Goal: Transaction & Acquisition: Purchase product/service

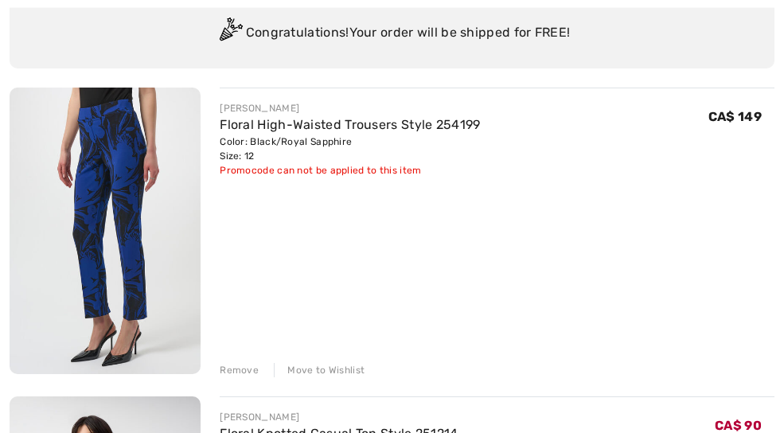
scroll to position [148, 0]
click at [353, 375] on div "Move to Wishlist" at bounding box center [319, 370] width 91 height 14
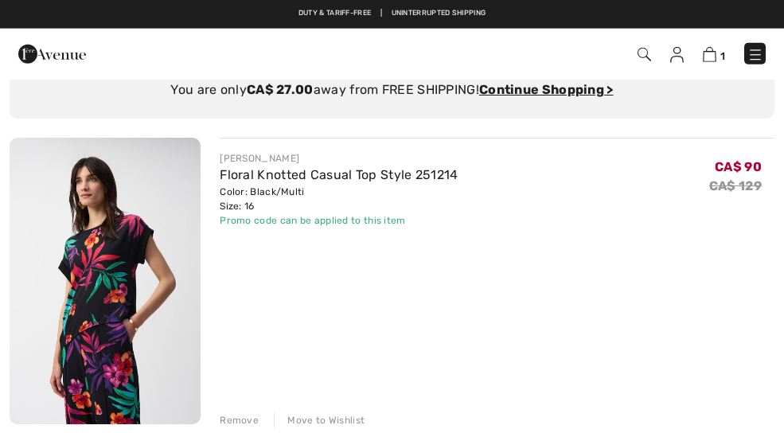
scroll to position [0, 0]
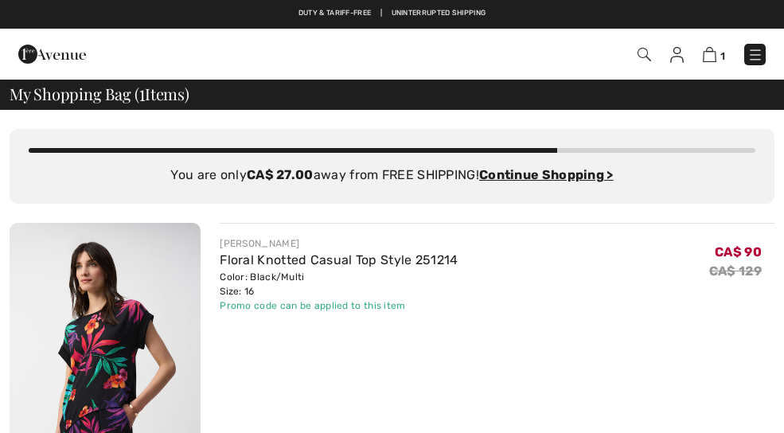
click at [402, 262] on link "Floral Knotted Casual Top Style 251214" at bounding box center [339, 259] width 238 height 15
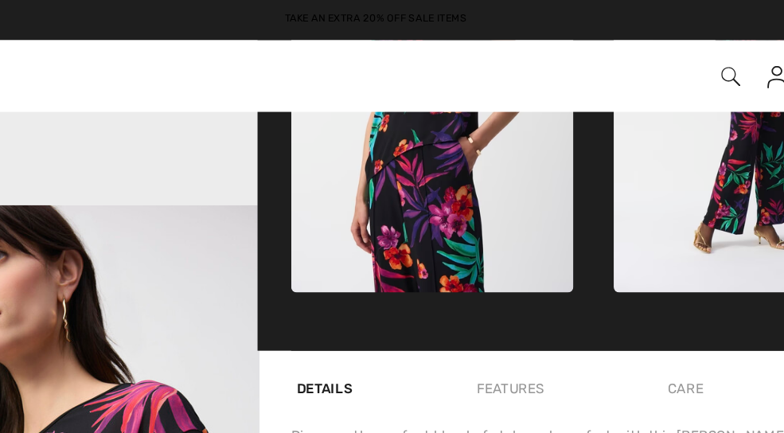
scroll to position [807, 0]
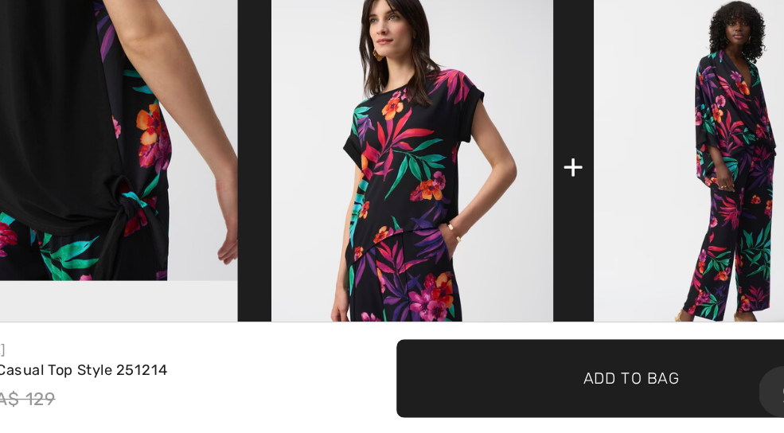
click at [64, 380] on div "Floral Knotted Casual Top Style 251214" at bounding box center [161, 388] width 194 height 16
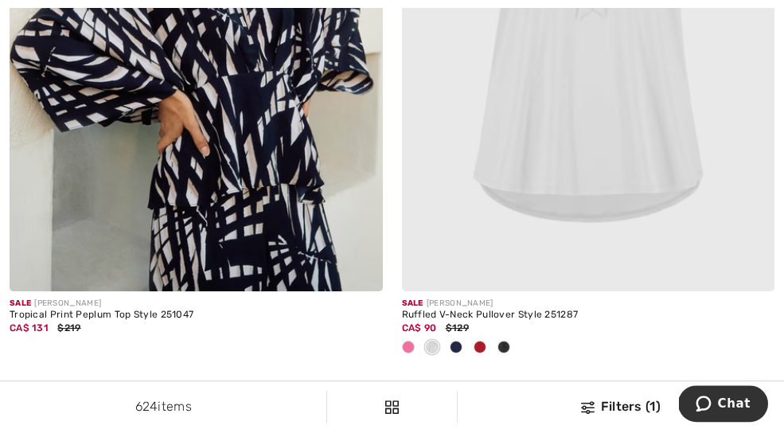
scroll to position [6942, 0]
click at [713, 162] on img at bounding box center [588, 12] width 373 height 559
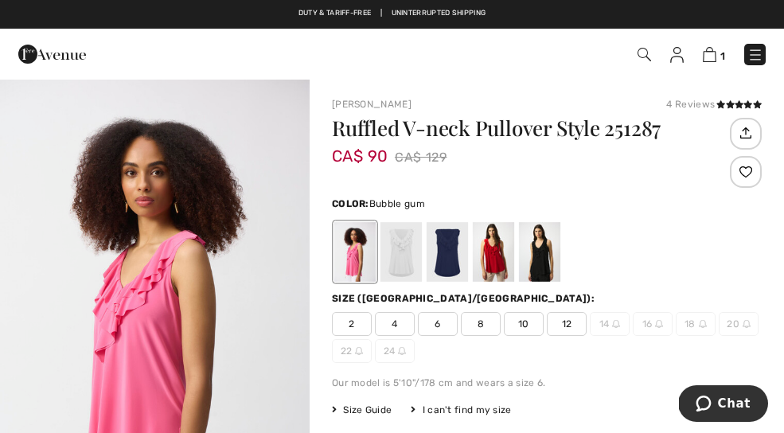
click at [403, 259] on div at bounding box center [400, 252] width 41 height 60
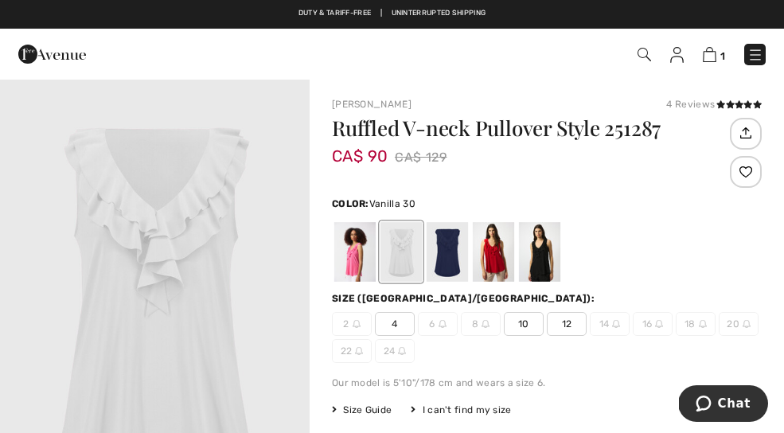
click at [457, 251] on div at bounding box center [447, 252] width 41 height 60
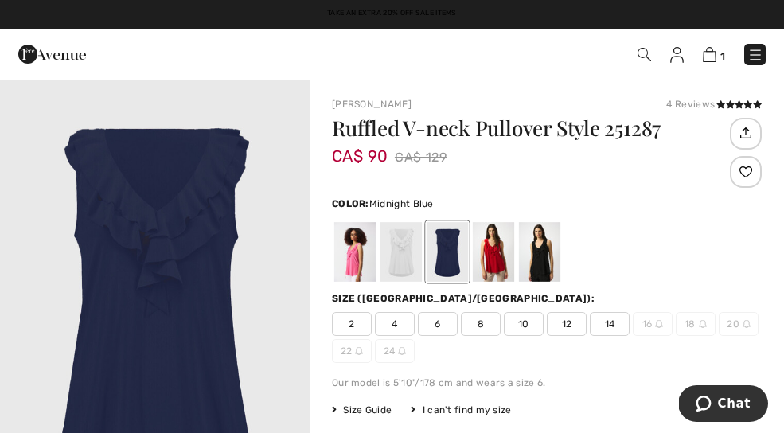
click at [504, 240] on div at bounding box center [493, 252] width 41 height 60
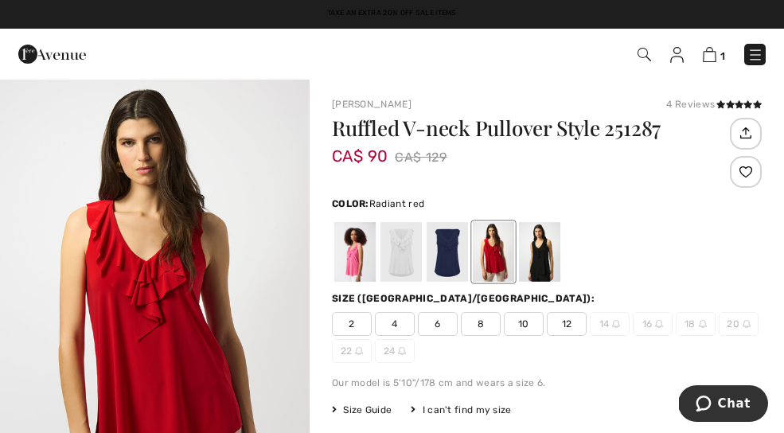
click at [550, 234] on div at bounding box center [539, 252] width 41 height 60
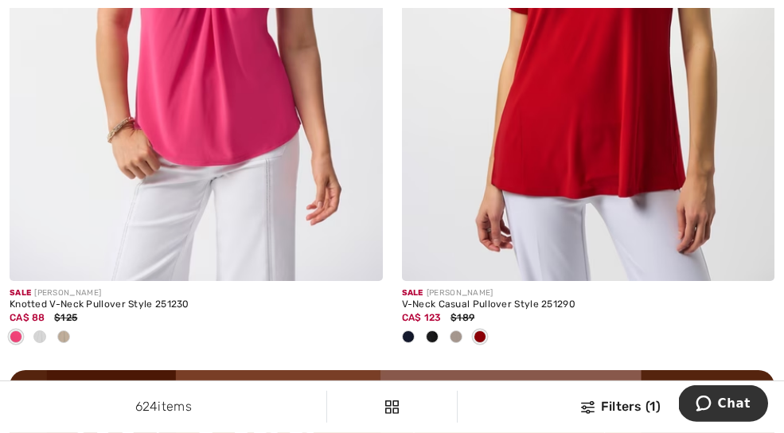
scroll to position [7640, 0]
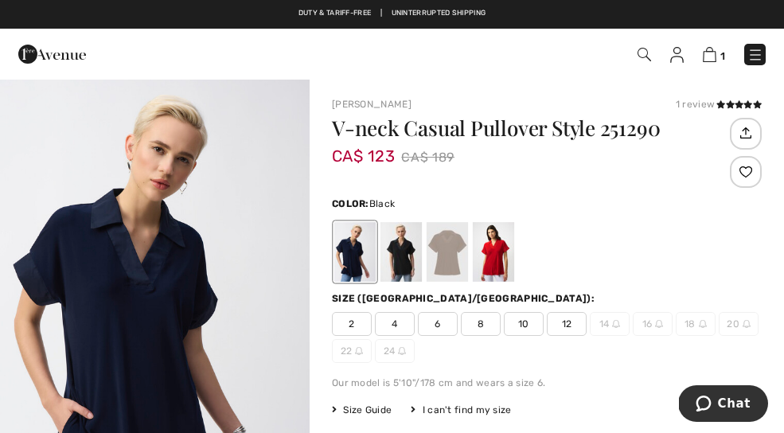
click at [403, 251] on div at bounding box center [400, 252] width 41 height 60
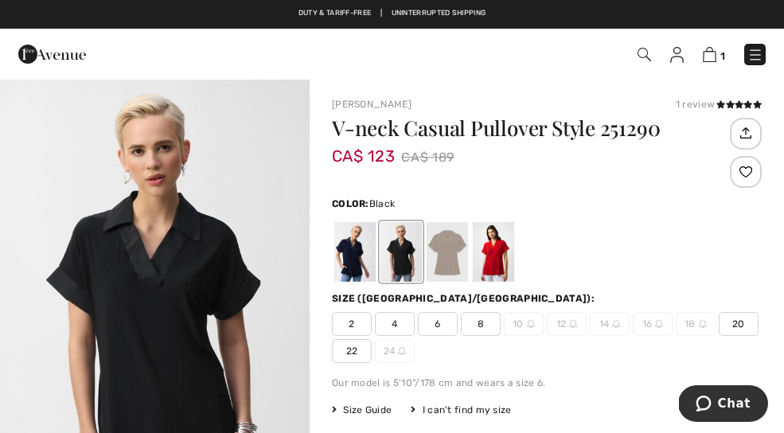
click at [497, 249] on div at bounding box center [493, 252] width 41 height 60
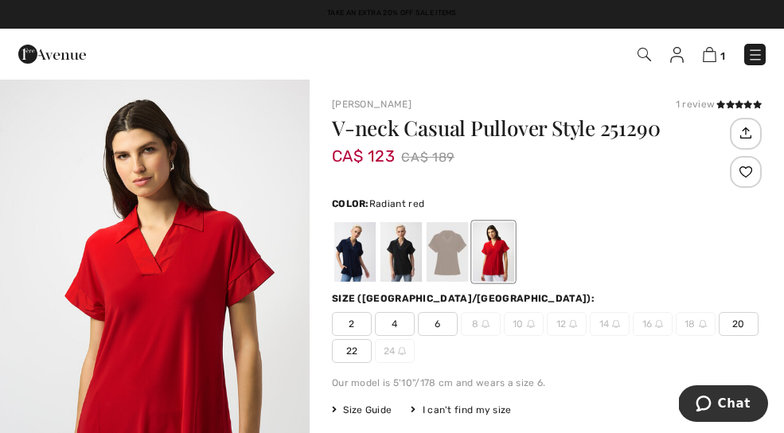
click at [361, 252] on div at bounding box center [354, 252] width 41 height 60
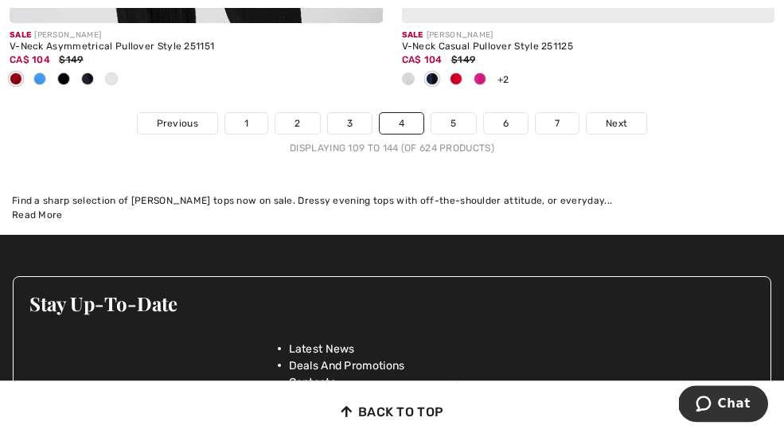
scroll to position [11887, 0]
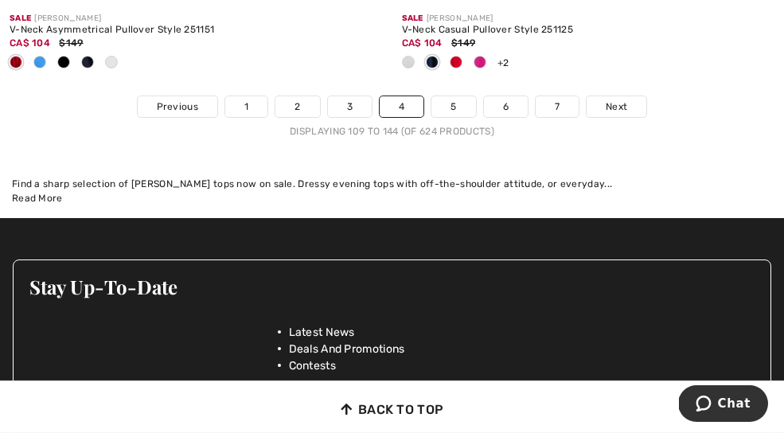
click at [624, 99] on span "Next" at bounding box center [616, 106] width 21 height 14
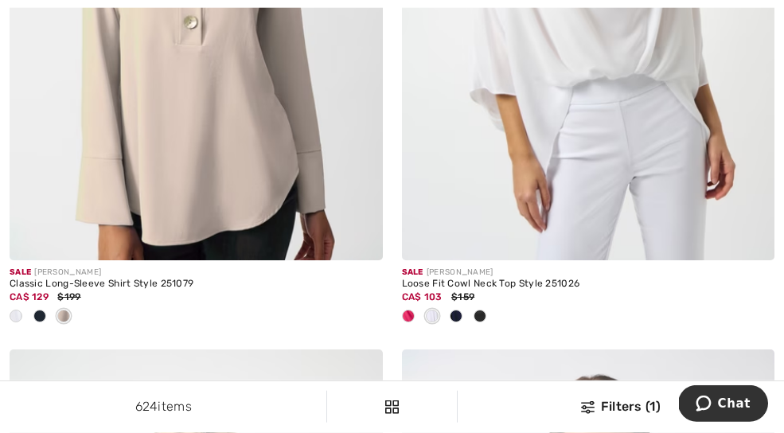
scroll to position [548, 0]
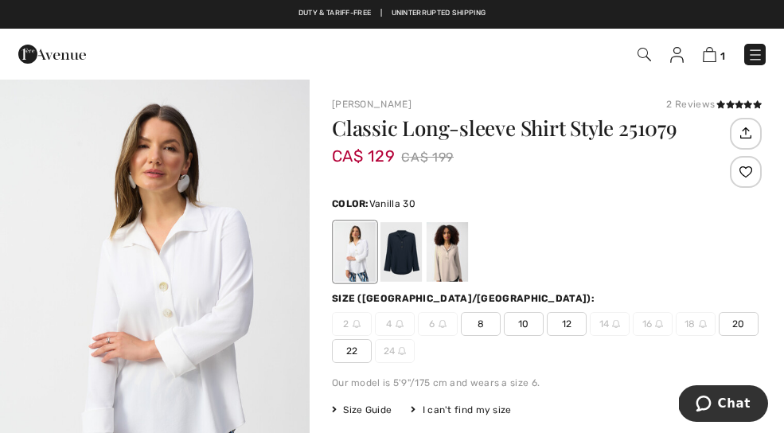
click at [407, 258] on div at bounding box center [400, 252] width 41 height 60
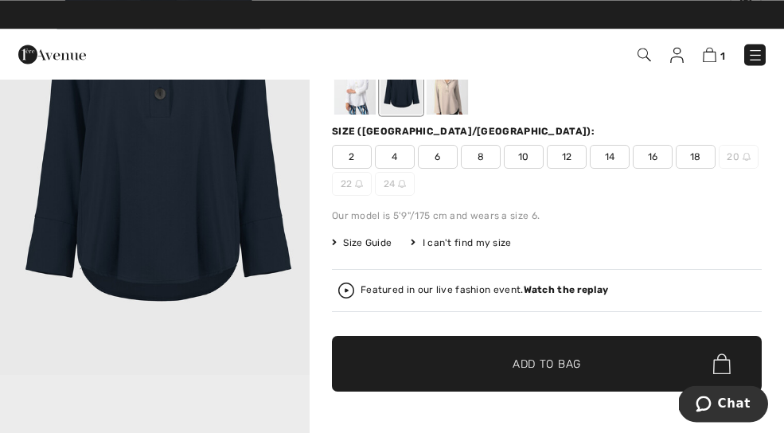
scroll to position [167, 0]
click at [659, 148] on span "16" at bounding box center [653, 157] width 40 height 24
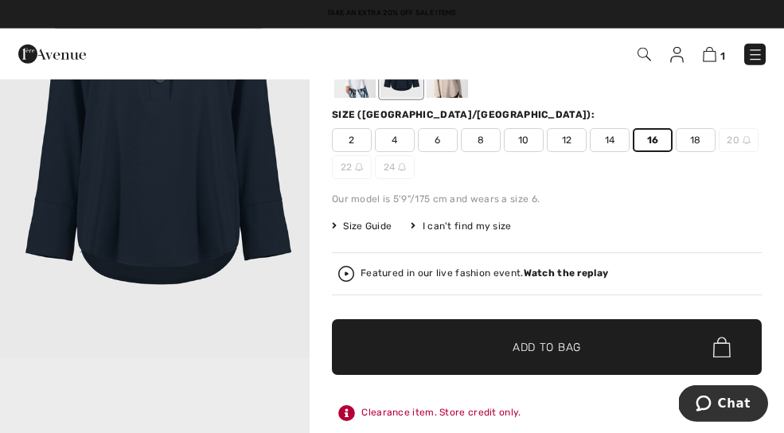
scroll to position [185, 0]
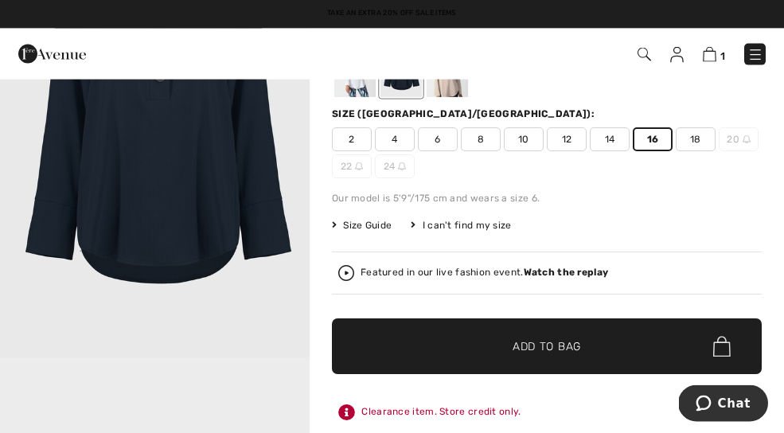
click at [363, 231] on span "Size Guide" at bounding box center [362, 225] width 60 height 14
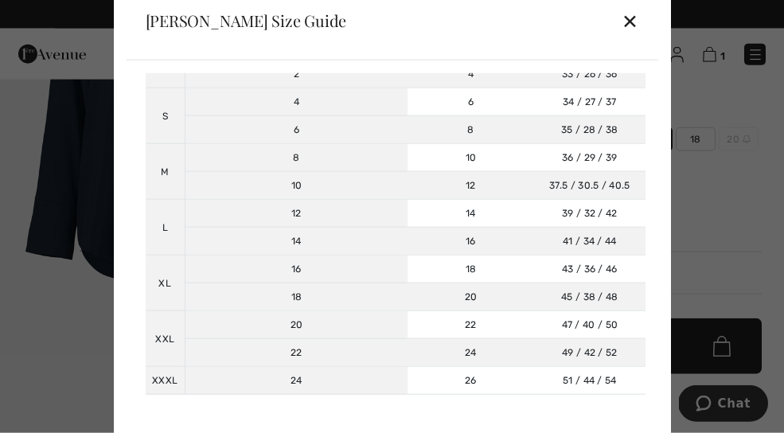
scroll to position [170, 0]
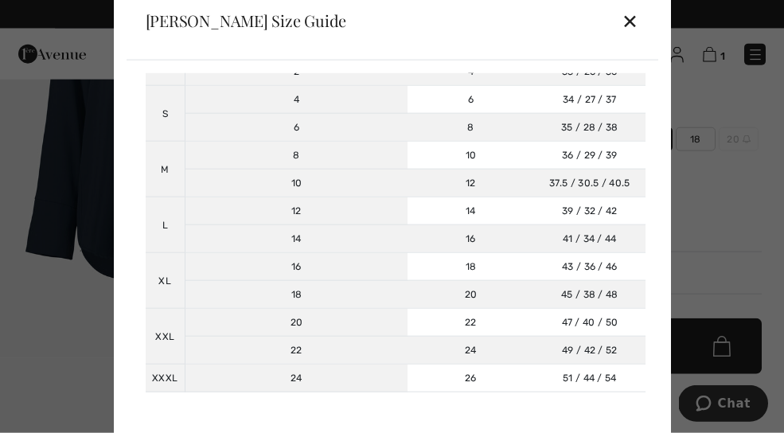
click at [637, 36] on div "✕" at bounding box center [630, 20] width 17 height 33
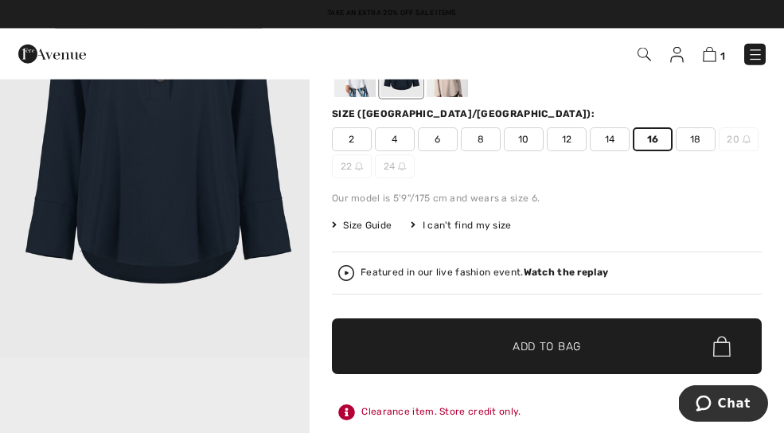
click at [643, 338] on span "✔ Added to Bag Add to Bag" at bounding box center [547, 346] width 430 height 56
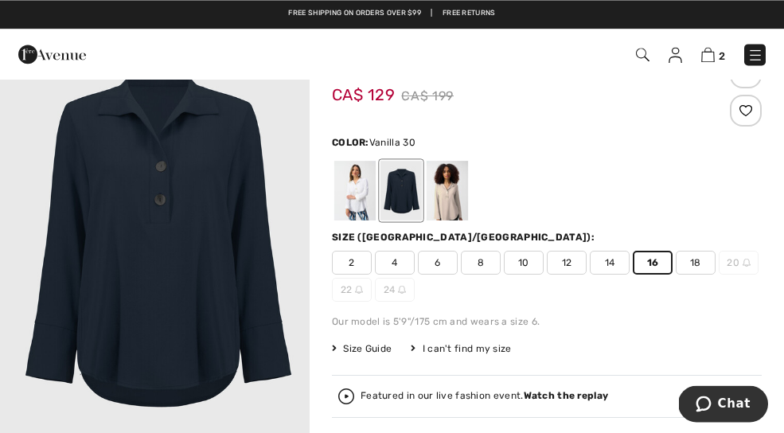
scroll to position [61, 0]
click at [361, 185] on div at bounding box center [354, 191] width 41 height 60
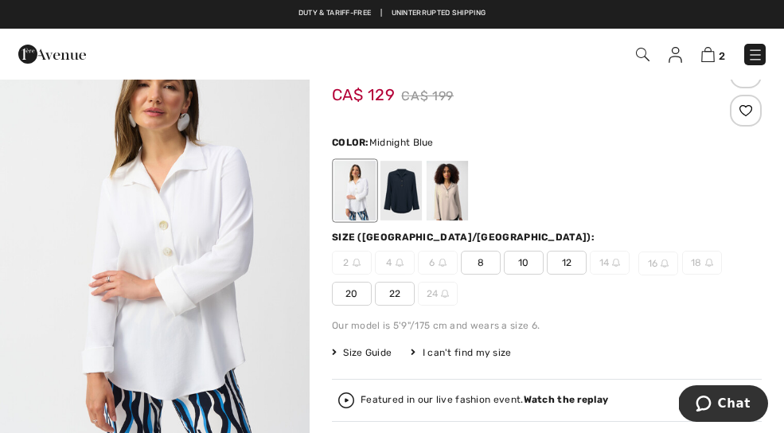
click at [417, 197] on div at bounding box center [400, 191] width 41 height 60
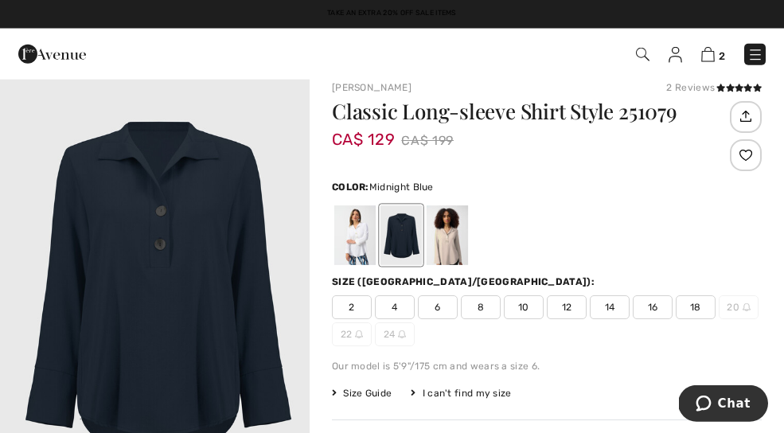
scroll to position [0, 0]
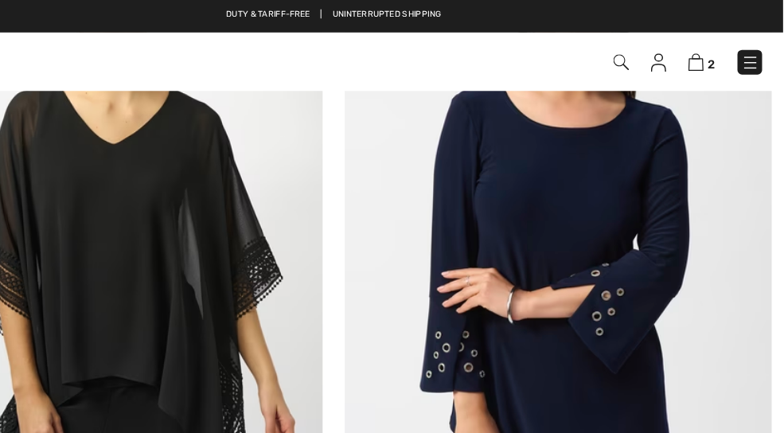
scroll to position [978, 5]
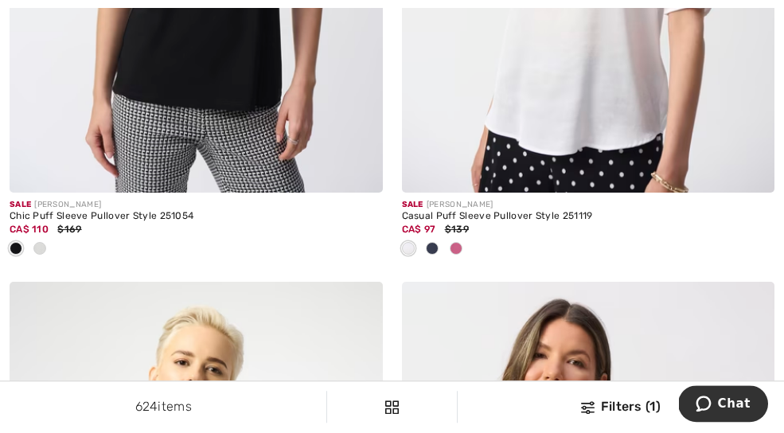
scroll to position [3215, 0]
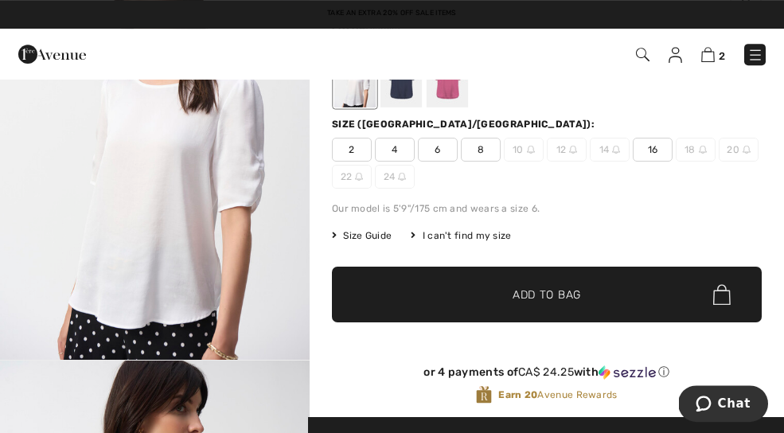
scroll to position [193, 0]
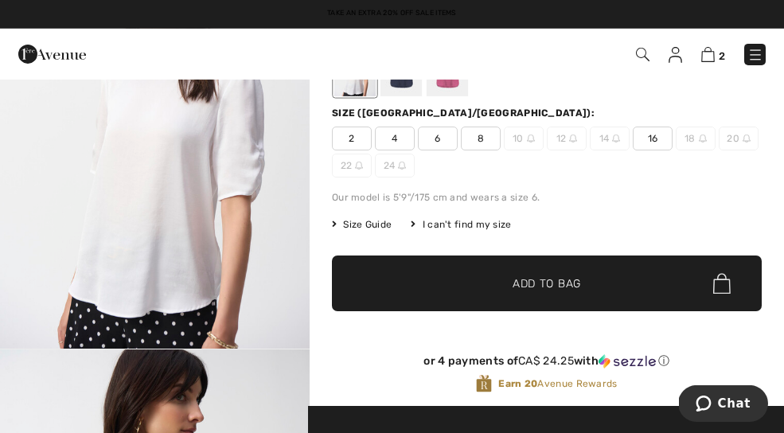
click at [376, 225] on span "Size Guide" at bounding box center [362, 224] width 60 height 14
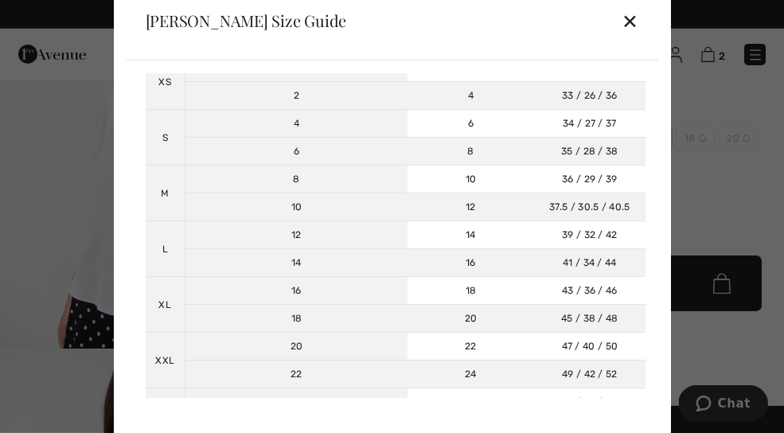
scroll to position [145, 0]
click at [634, 37] on div "✕" at bounding box center [630, 20] width 17 height 33
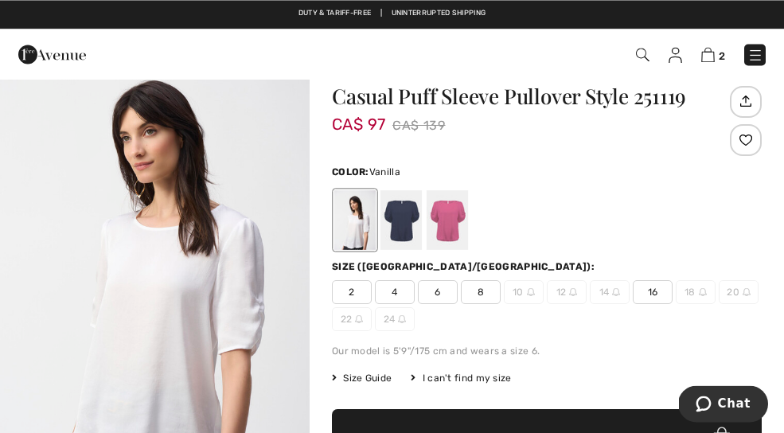
scroll to position [0, 0]
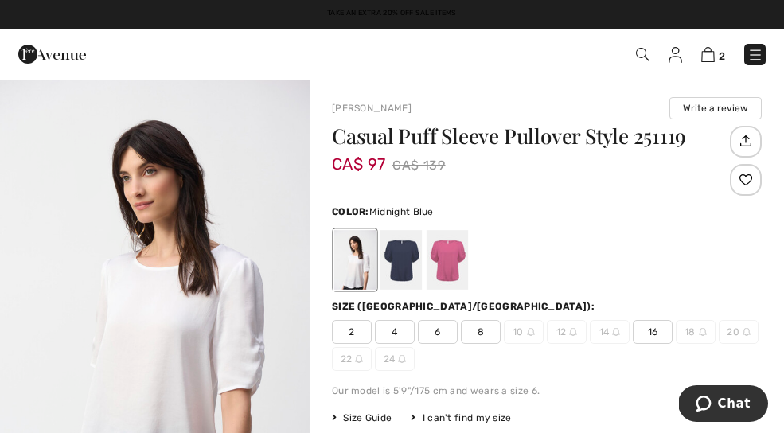
click at [415, 246] on div at bounding box center [400, 260] width 41 height 60
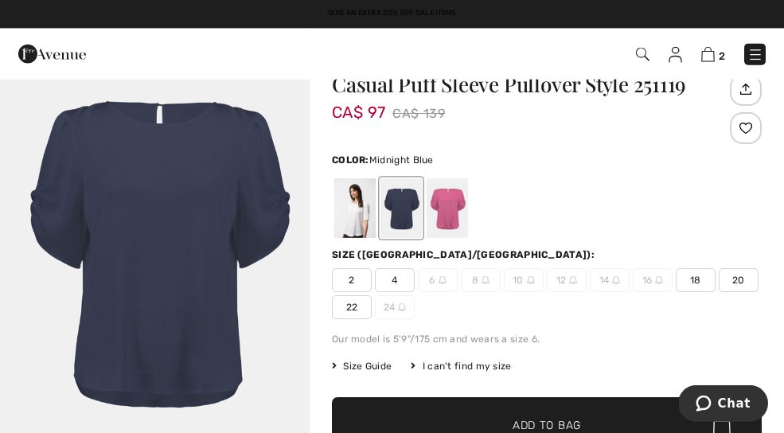
scroll to position [52, 0]
click at [471, 212] on div at bounding box center [547, 208] width 430 height 66
click at [452, 200] on div at bounding box center [447, 208] width 41 height 60
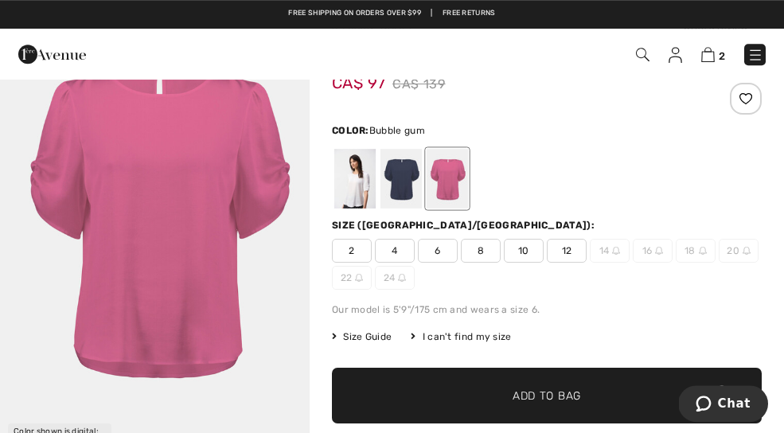
scroll to position [0, 0]
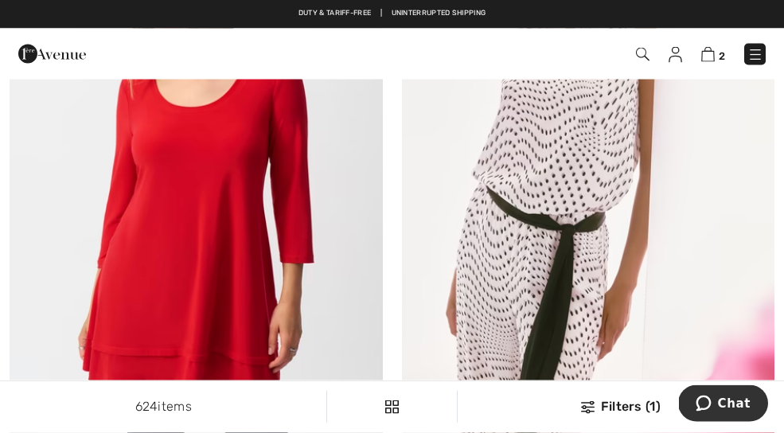
scroll to position [5035, 0]
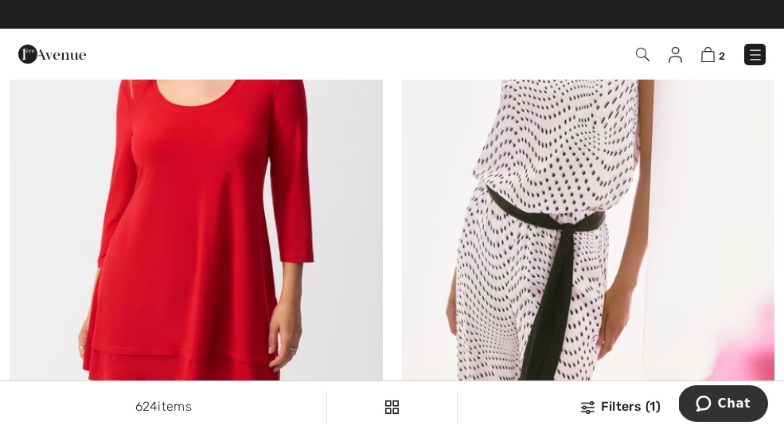
click at [340, 225] on img at bounding box center [196, 156] width 373 height 559
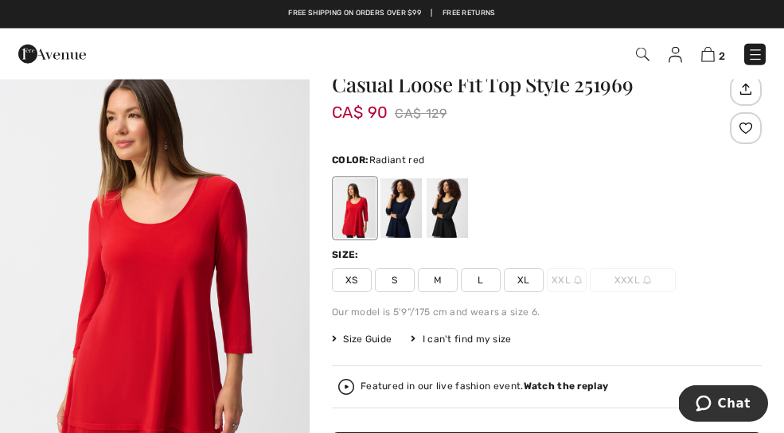
scroll to position [45, 0]
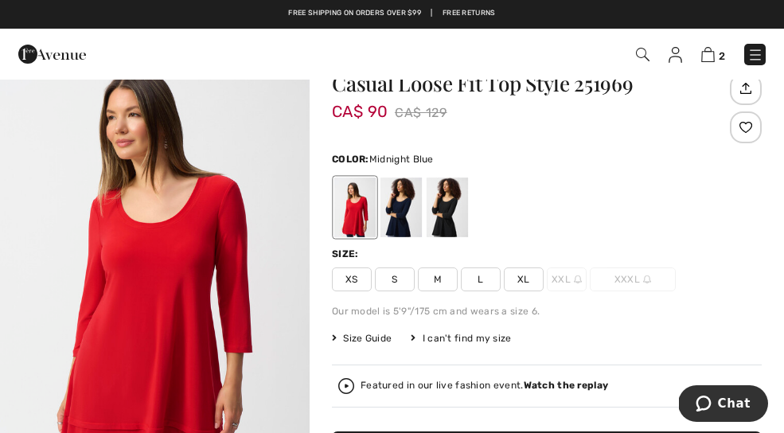
click at [411, 197] on div at bounding box center [400, 207] width 41 height 60
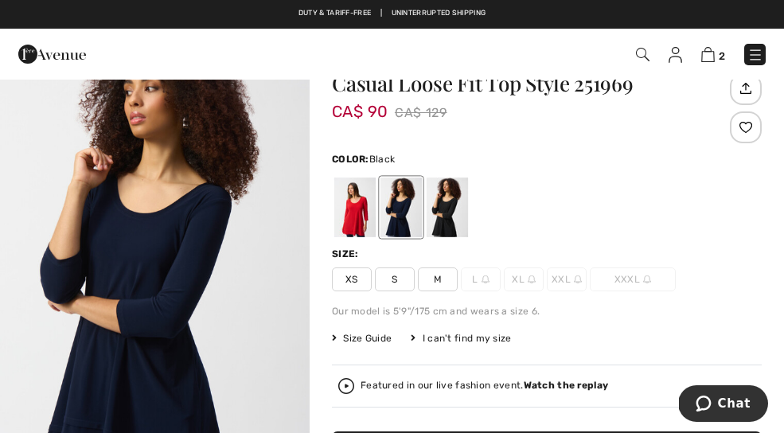
click at [458, 201] on div at bounding box center [447, 207] width 41 height 60
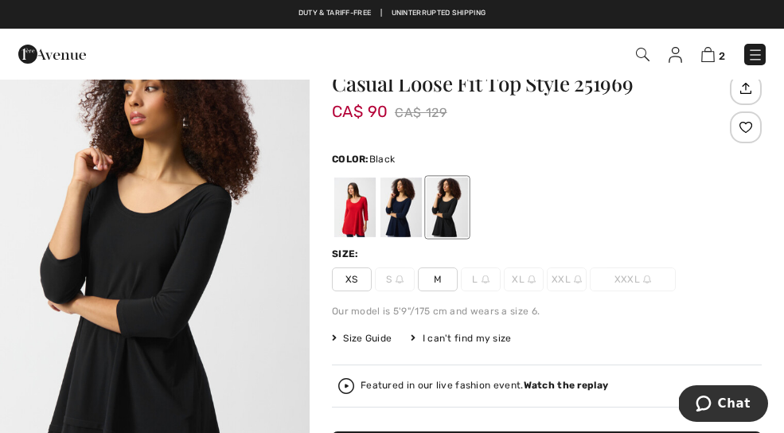
click at [415, 198] on div at bounding box center [400, 207] width 41 height 60
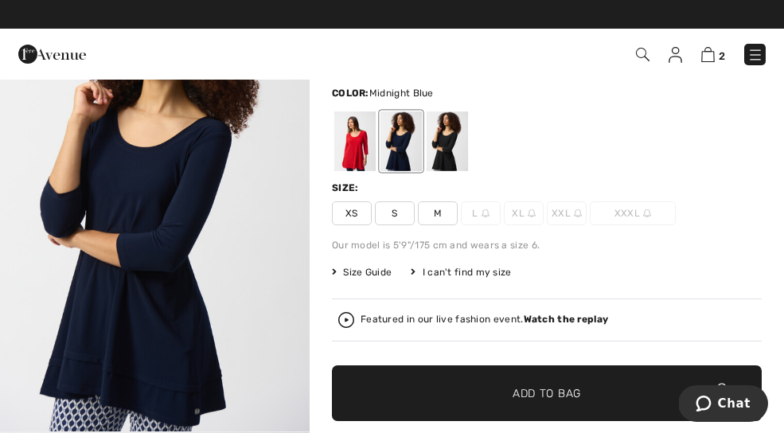
scroll to position [110, 0]
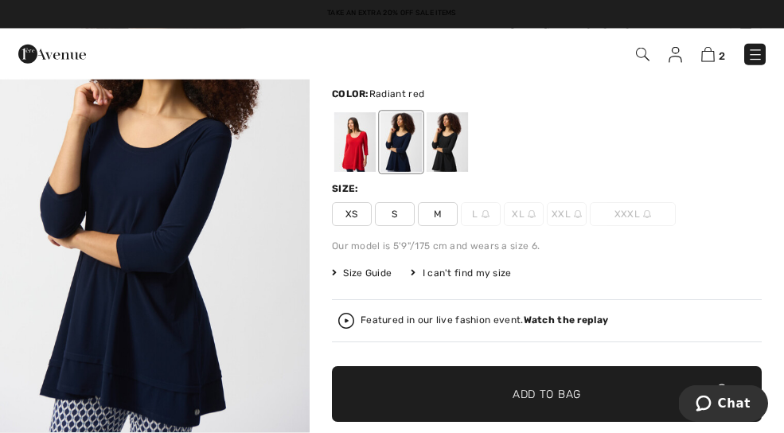
click at [360, 153] on div at bounding box center [354, 142] width 41 height 60
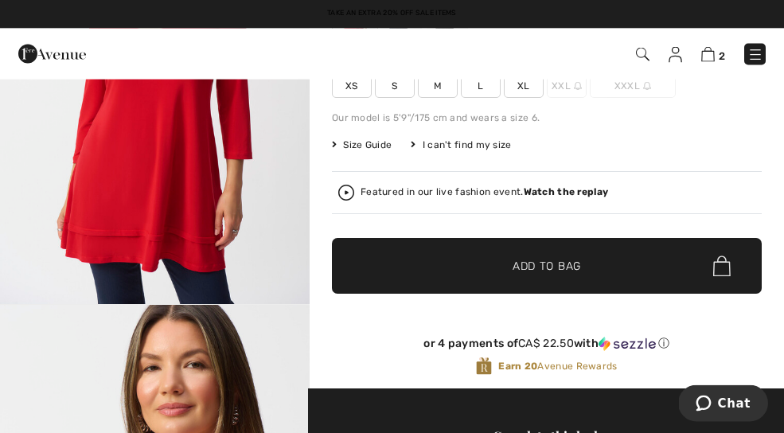
scroll to position [212, 0]
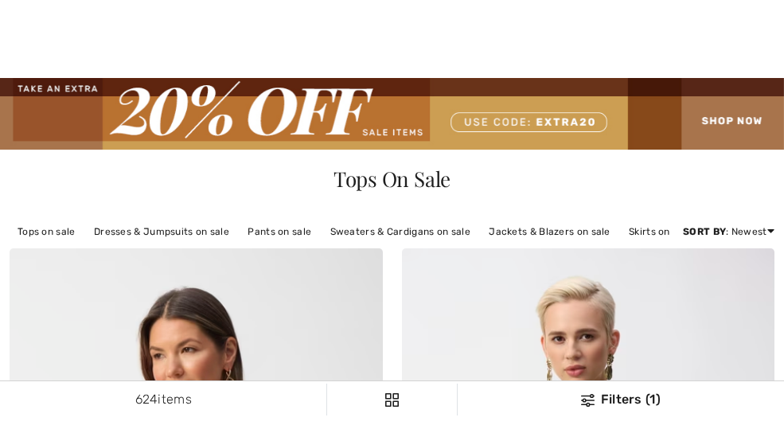
checkbox input "true"
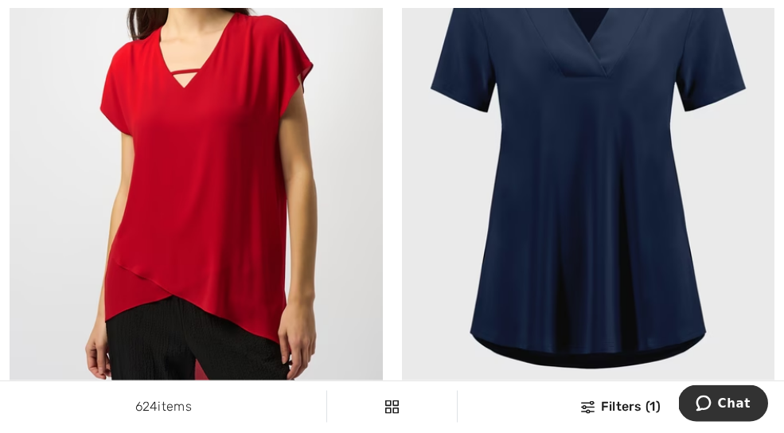
scroll to position [11468, 0]
click at [647, 189] on img at bounding box center [588, 145] width 373 height 559
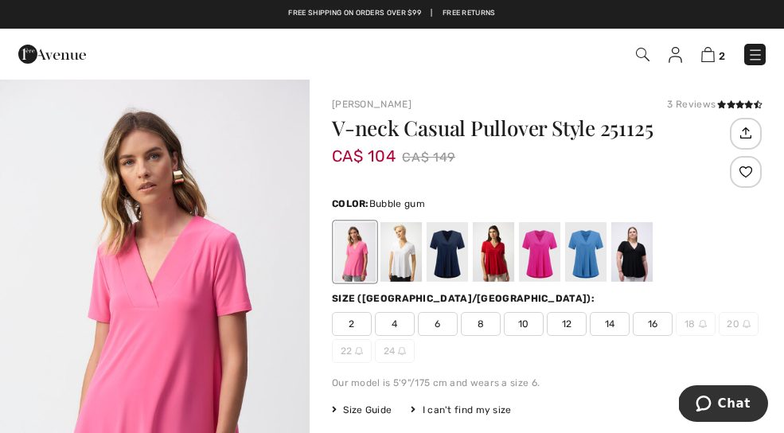
click at [668, 257] on div at bounding box center [547, 252] width 430 height 66
click at [647, 254] on div at bounding box center [631, 252] width 41 height 60
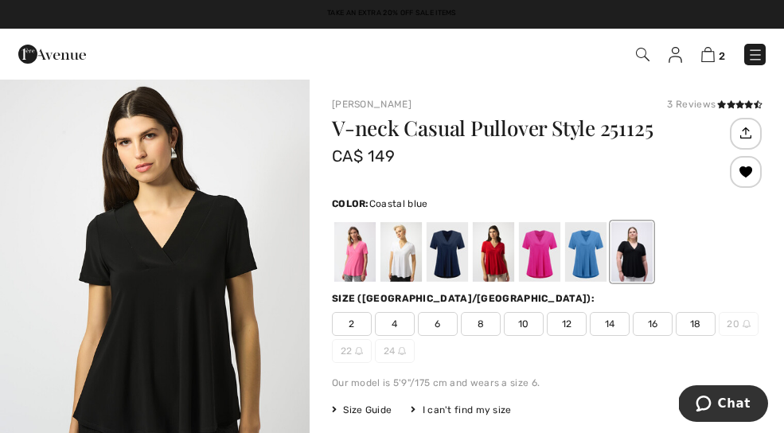
click at [602, 250] on div at bounding box center [585, 252] width 41 height 60
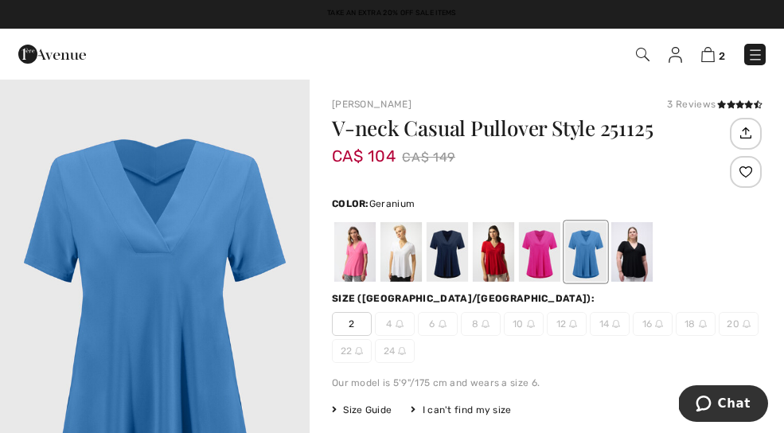
click at [548, 253] on div at bounding box center [539, 252] width 41 height 60
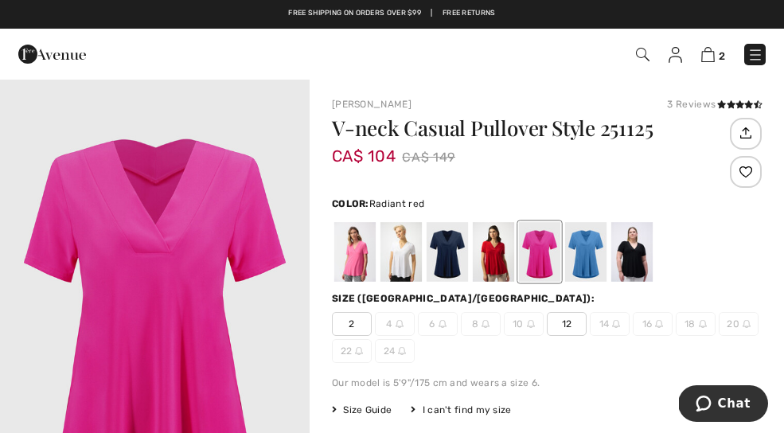
click at [505, 260] on div at bounding box center [493, 252] width 41 height 60
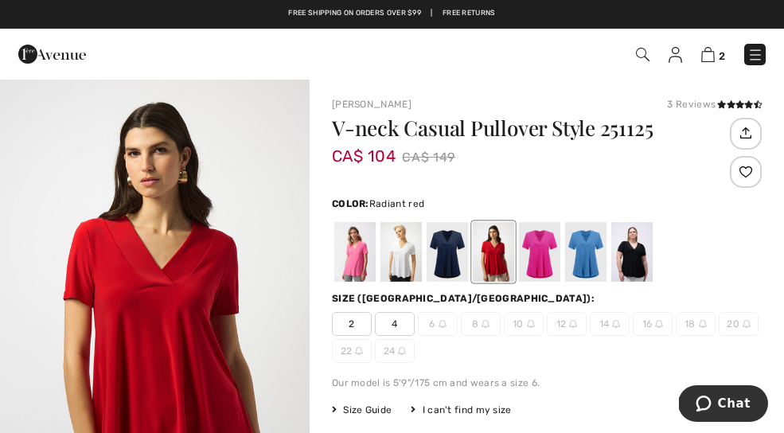
click at [455, 260] on div at bounding box center [447, 252] width 41 height 60
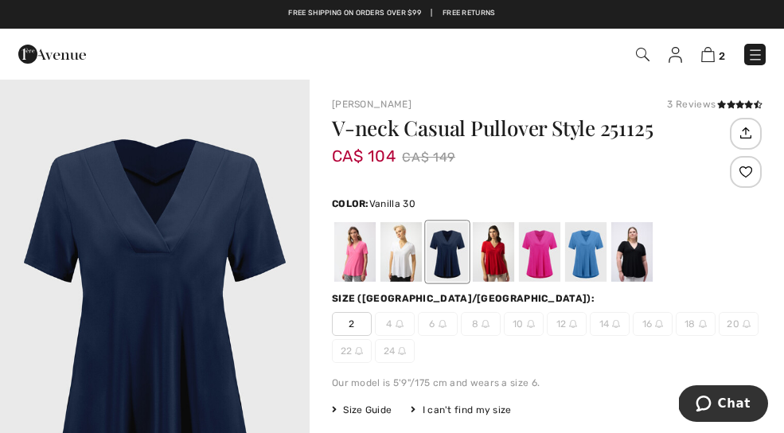
click at [418, 262] on div at bounding box center [400, 252] width 41 height 60
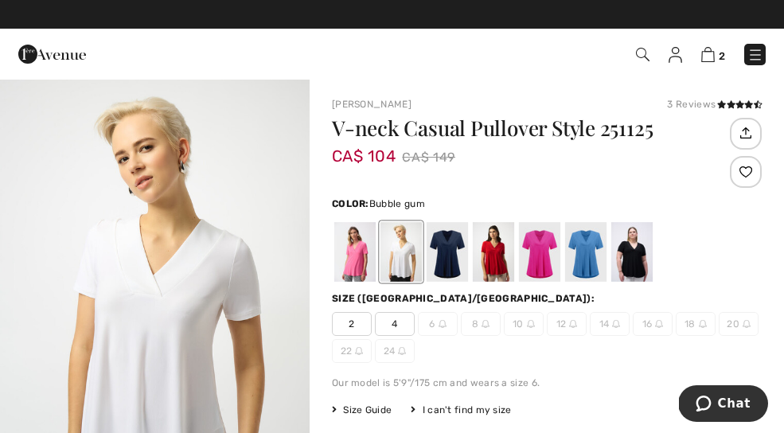
click at [366, 259] on div at bounding box center [354, 252] width 41 height 60
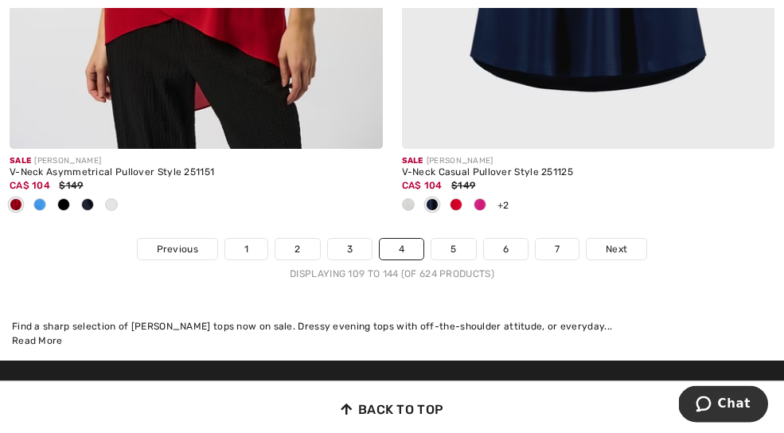
scroll to position [11747, 0]
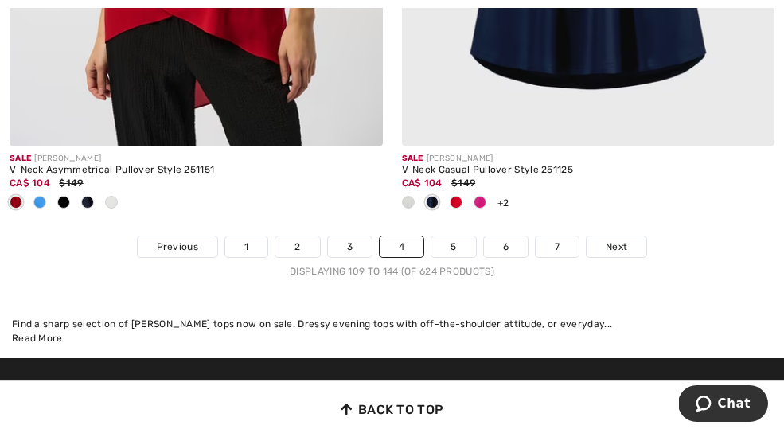
click at [625, 240] on span "Next" at bounding box center [616, 247] width 21 height 14
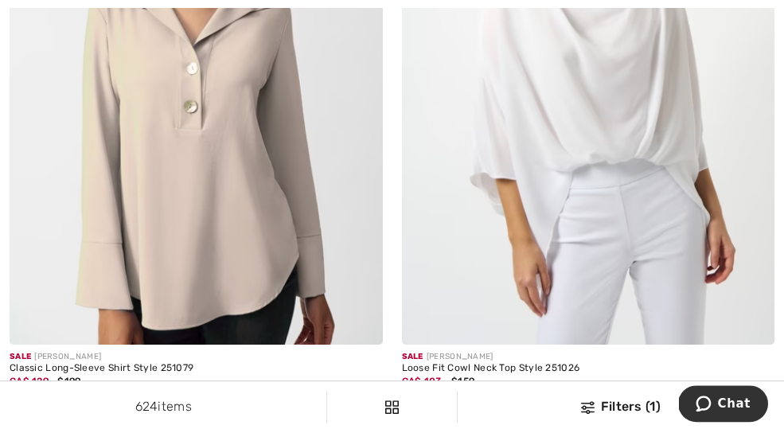
scroll to position [465, 0]
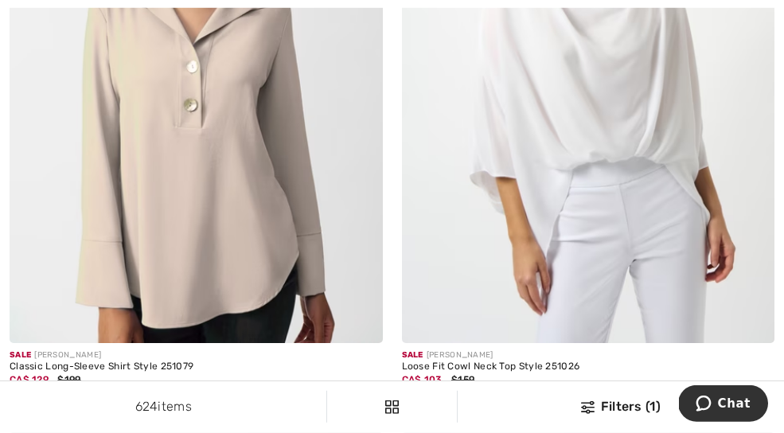
click at [90, 275] on img at bounding box center [196, 63] width 373 height 559
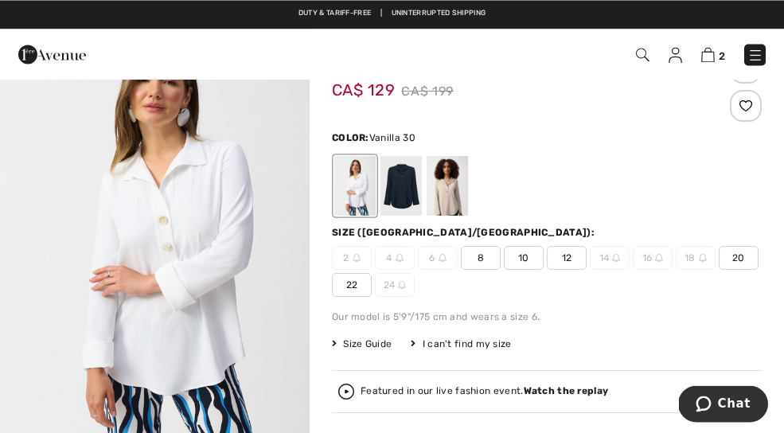
scroll to position [67, 0]
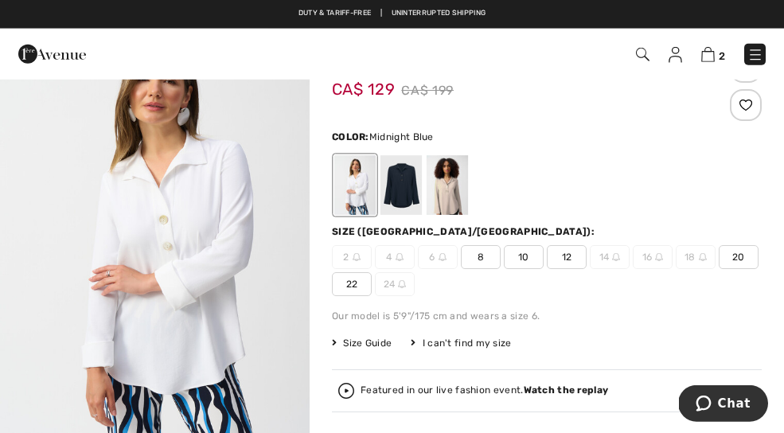
click at [409, 197] on div at bounding box center [400, 185] width 41 height 60
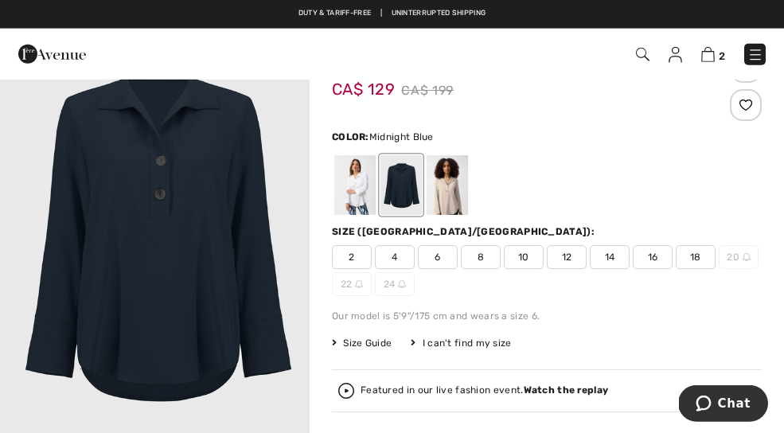
scroll to position [0, 0]
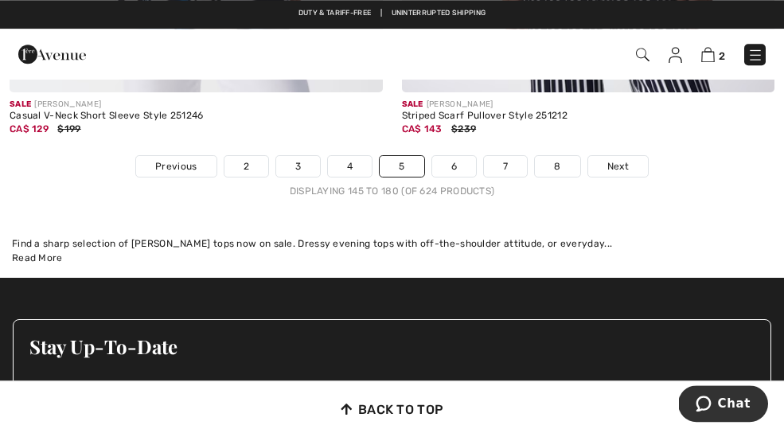
scroll to position [11827, 0]
click at [618, 159] on span "Next" at bounding box center [617, 166] width 21 height 14
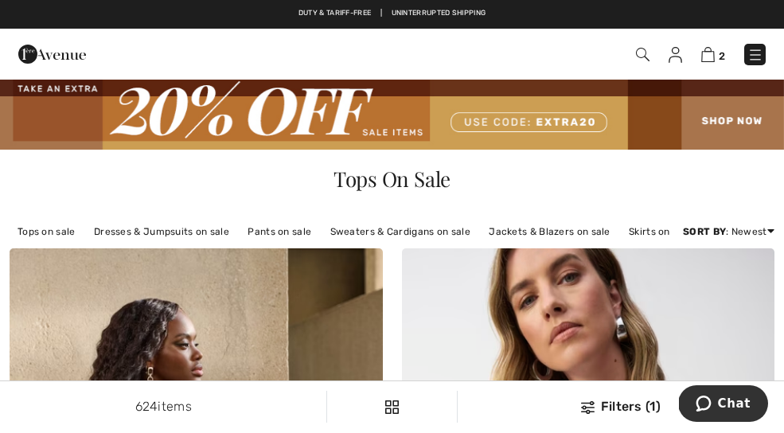
click at [281, 242] on link "Pants on sale" at bounding box center [280, 231] width 80 height 21
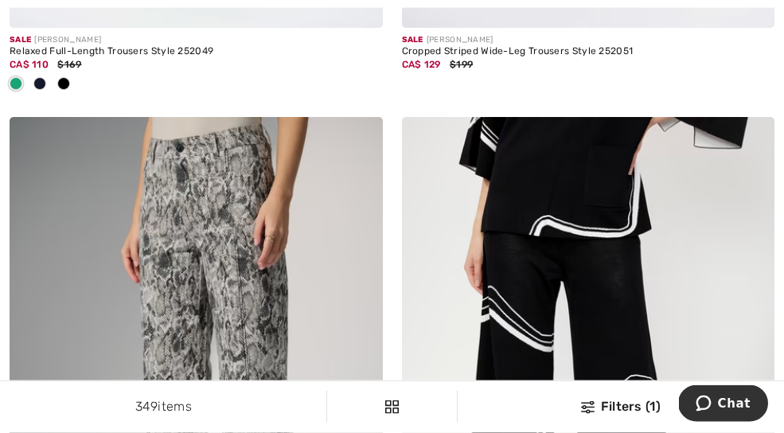
scroll to position [5963, 0]
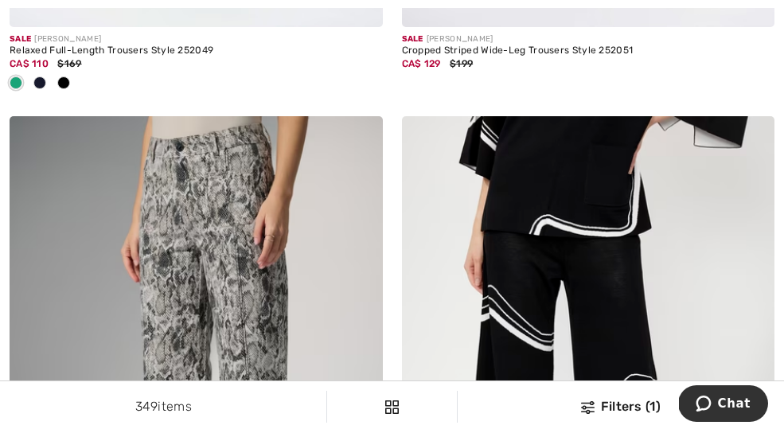
click at [645, 263] on img at bounding box center [588, 395] width 373 height 559
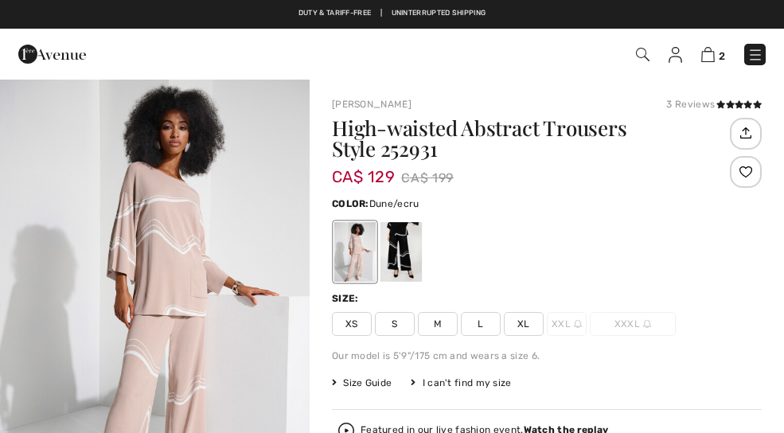
checkbox input "true"
click at [411, 255] on div at bounding box center [400, 252] width 41 height 60
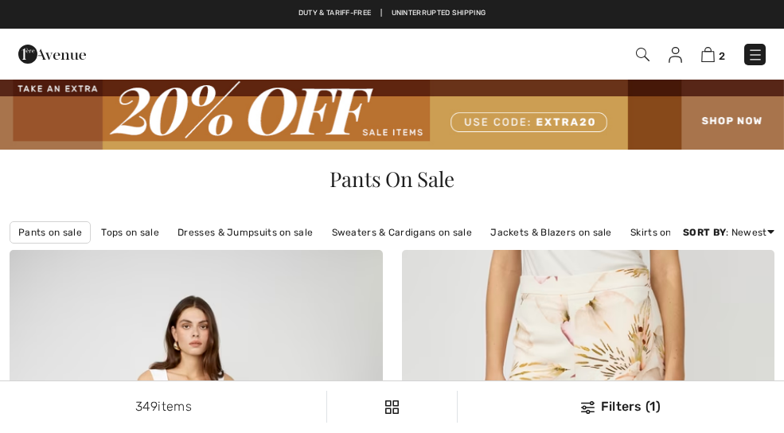
scroll to position [6012, 0]
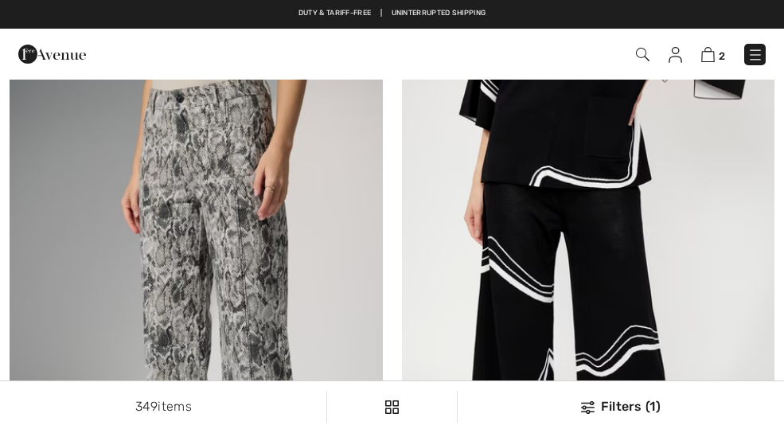
checkbox input "true"
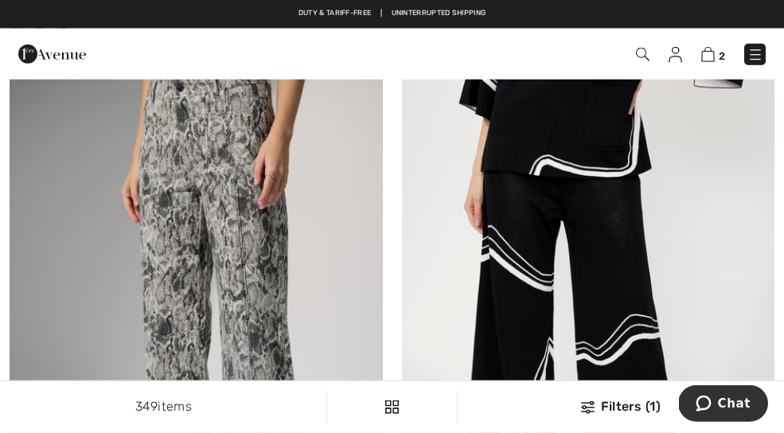
scroll to position [6022, 0]
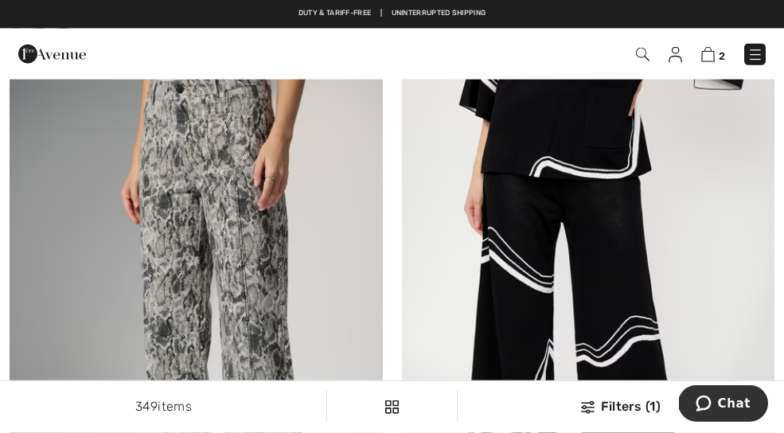
click at [645, 305] on img at bounding box center [588, 337] width 373 height 559
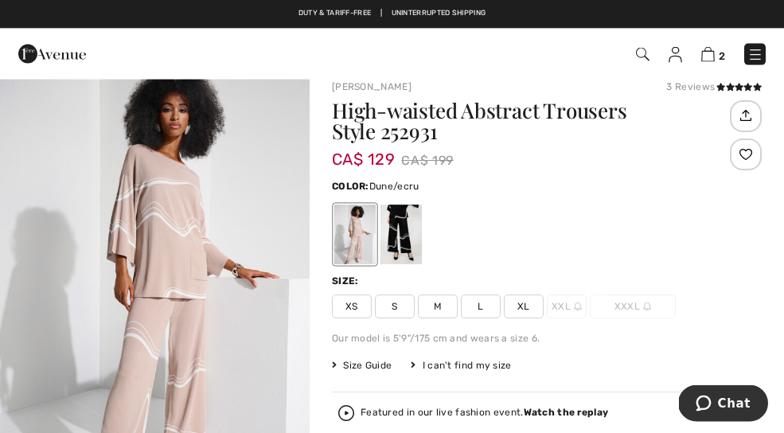
scroll to position [18, 0]
click at [392, 241] on div at bounding box center [400, 235] width 41 height 60
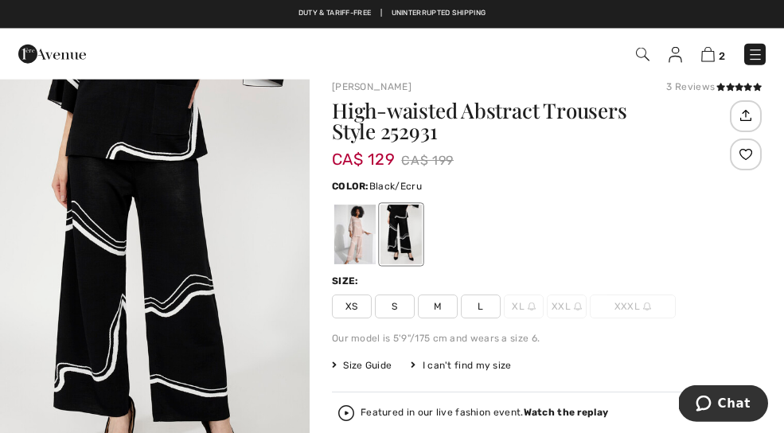
click at [498, 314] on span "L" at bounding box center [481, 306] width 40 height 24
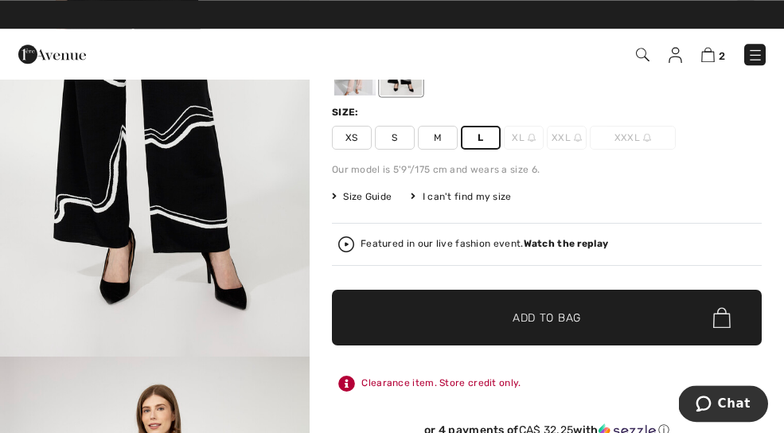
scroll to position [186, 0]
click at [646, 313] on span "✔ Added to Bag Add to Bag" at bounding box center [547, 318] width 430 height 56
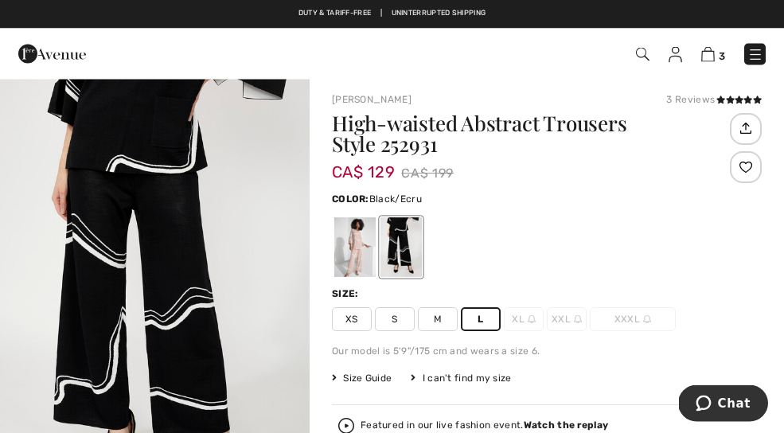
scroll to position [0, 0]
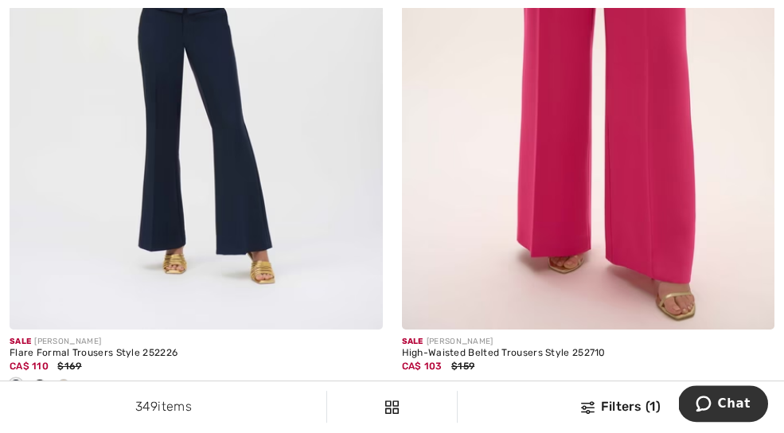
scroll to position [6958, 0]
click at [692, 151] on img at bounding box center [588, 50] width 373 height 559
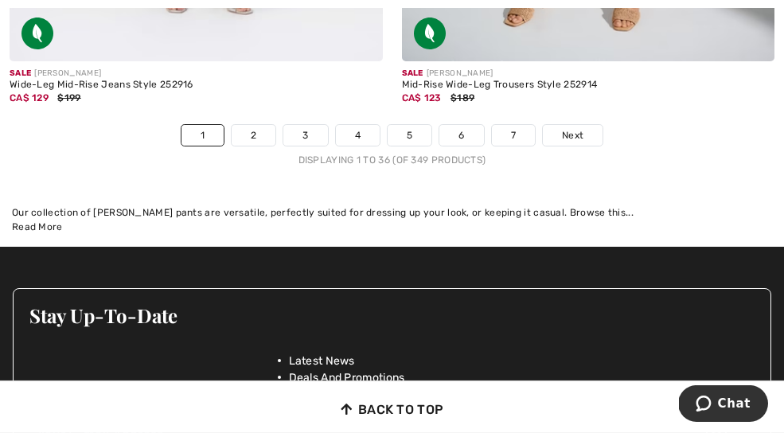
scroll to position [11821, 0]
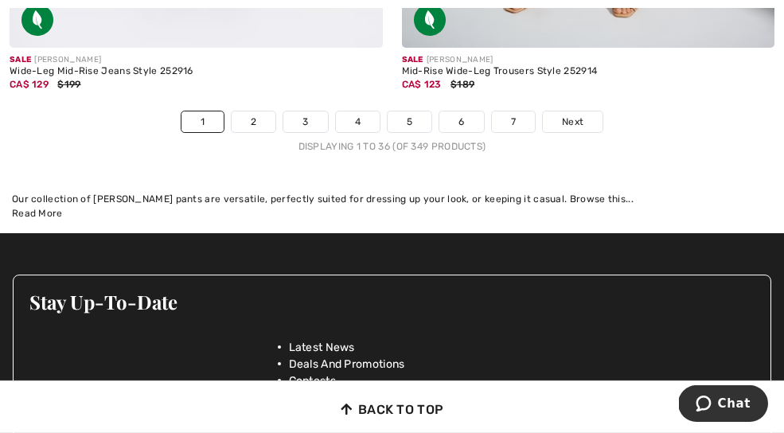
click at [579, 115] on span "Next" at bounding box center [572, 122] width 21 height 14
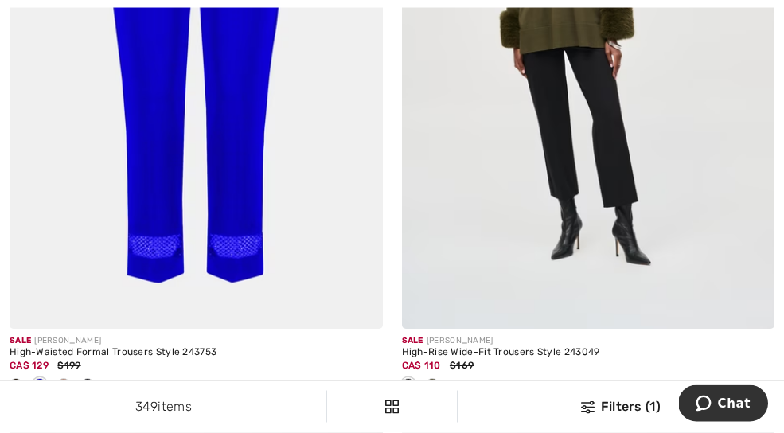
scroll to position [4390, 0]
click at [266, 225] on img at bounding box center [196, 48] width 373 height 559
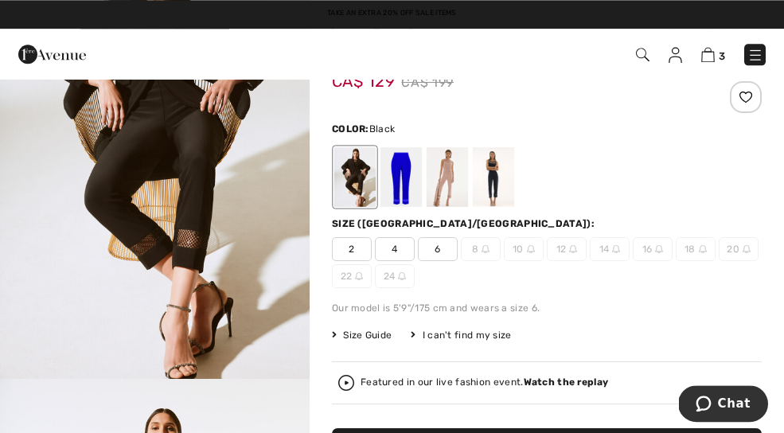
scroll to position [83, 0]
click at [403, 183] on div at bounding box center [400, 177] width 41 height 60
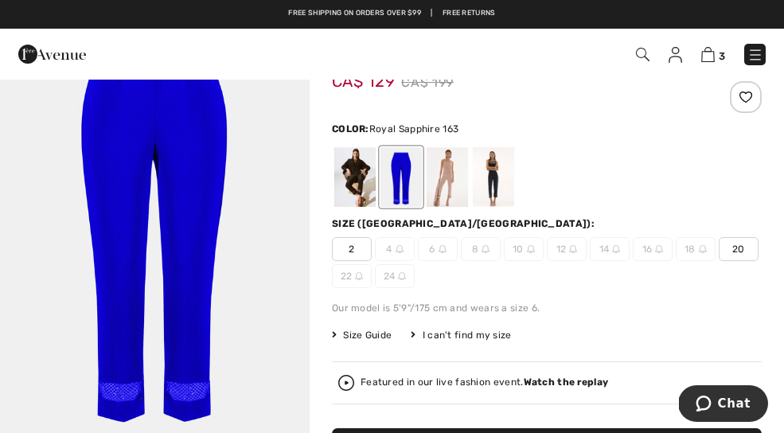
scroll to position [0, 0]
click at [455, 174] on div at bounding box center [447, 177] width 41 height 60
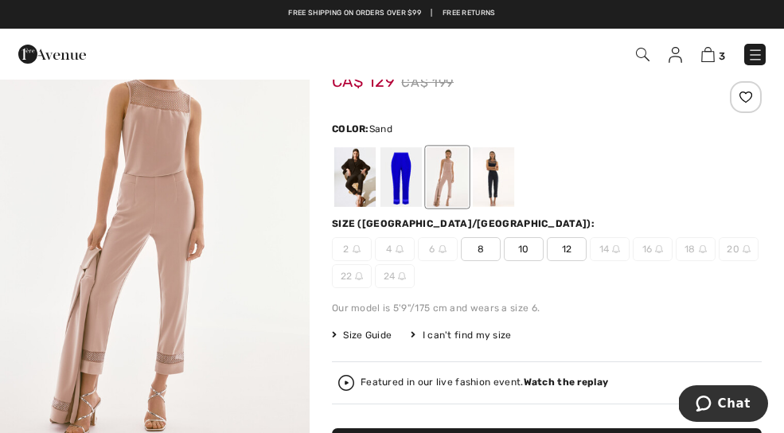
click at [499, 163] on div at bounding box center [493, 177] width 41 height 60
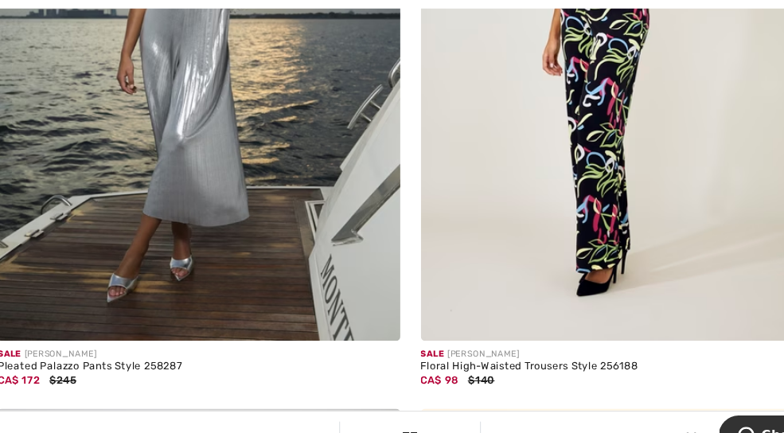
scroll to position [6349, 0]
click at [607, 165] on img at bounding box center [588, 35] width 373 height 559
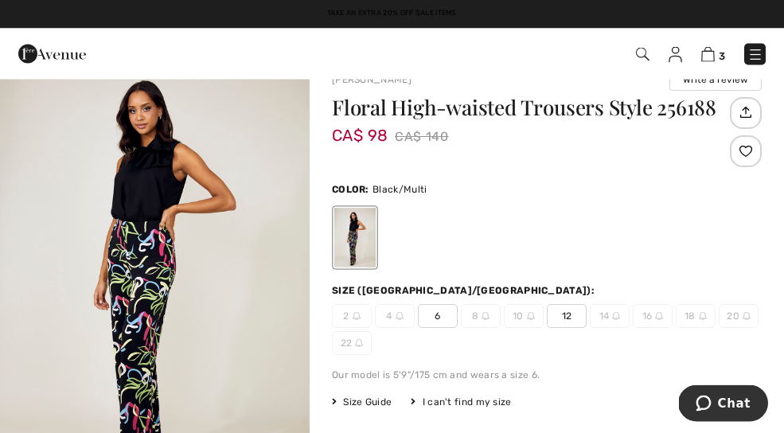
scroll to position [29, 0]
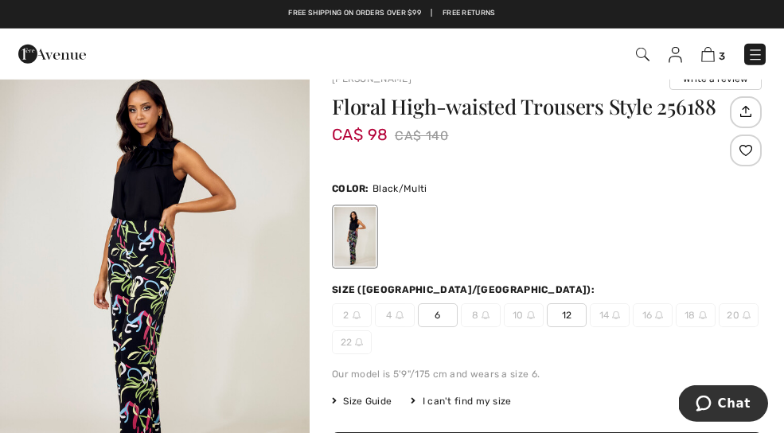
click at [573, 305] on span "12" at bounding box center [567, 315] width 40 height 24
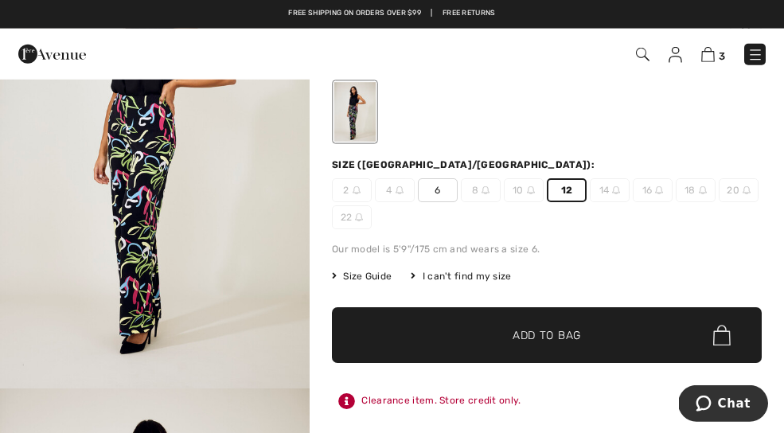
scroll to position [182, 0]
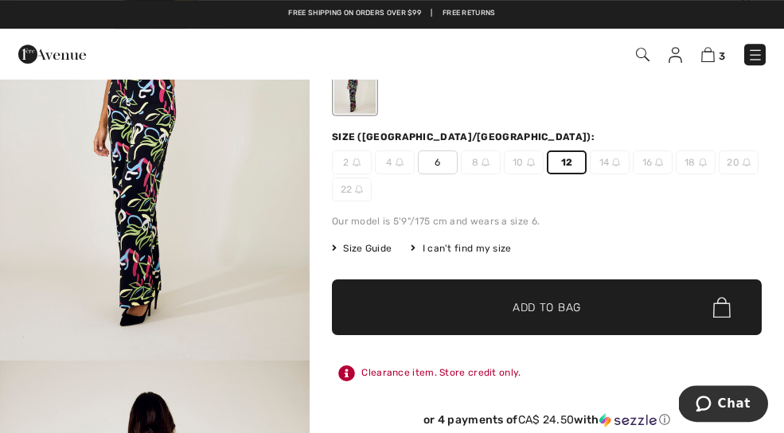
click at [579, 309] on span "Add to Bag" at bounding box center [547, 307] width 68 height 17
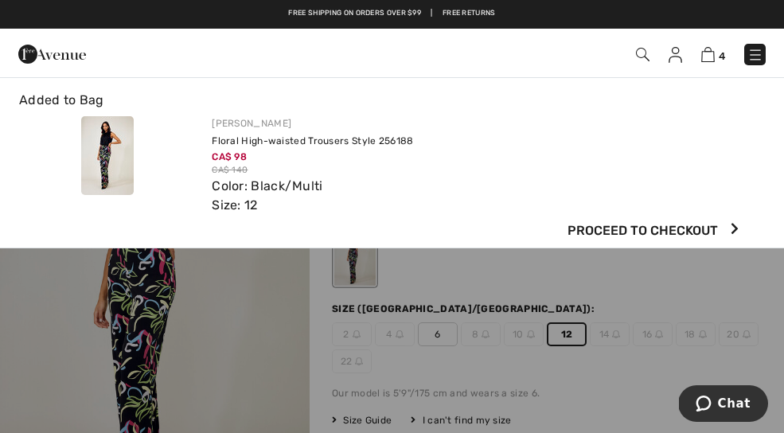
scroll to position [0, 0]
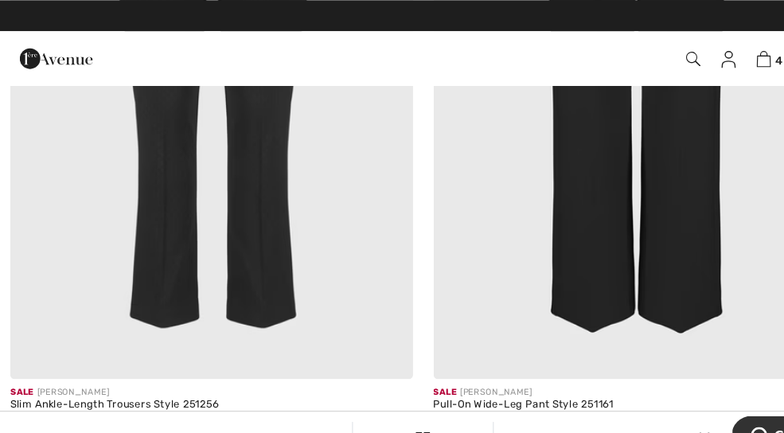
scroll to position [9624, 0]
click at [616, 218] on img at bounding box center [588, 71] width 373 height 559
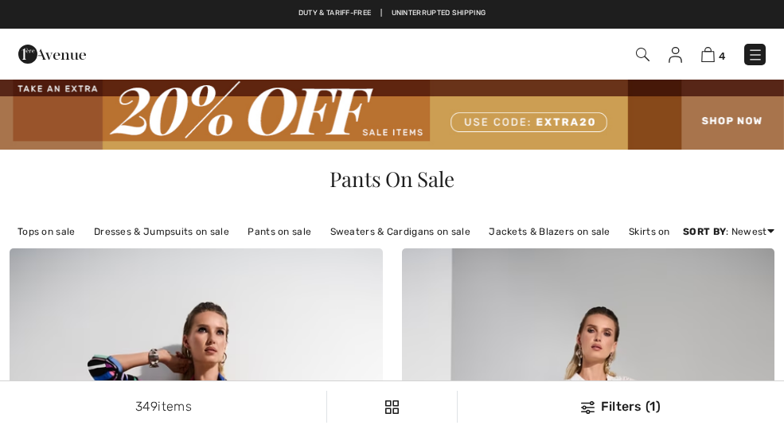
checkbox input "true"
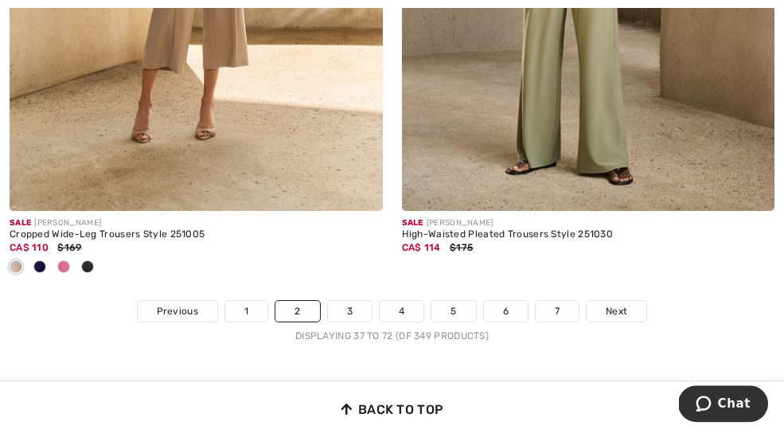
scroll to position [11709, 0]
click at [622, 304] on span "Next" at bounding box center [616, 311] width 21 height 14
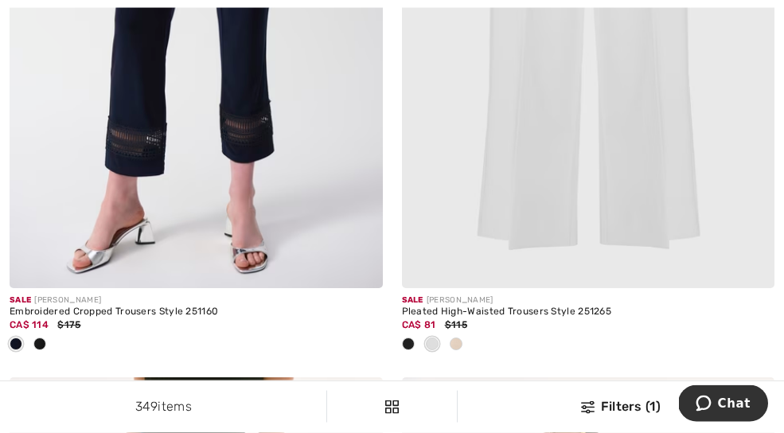
scroll to position [5090, 0]
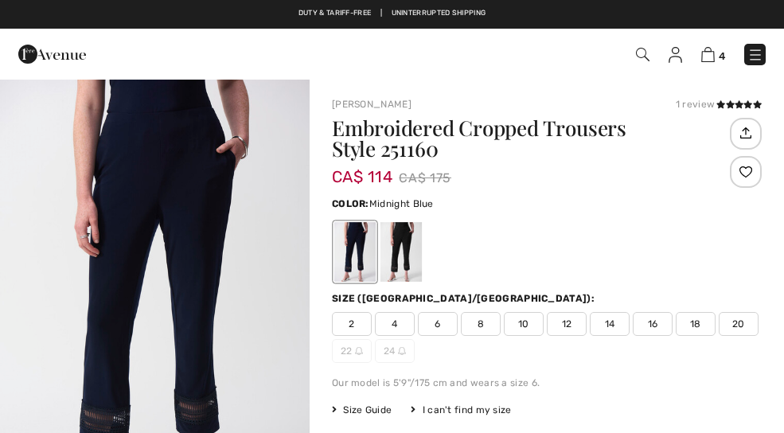
checkbox input "true"
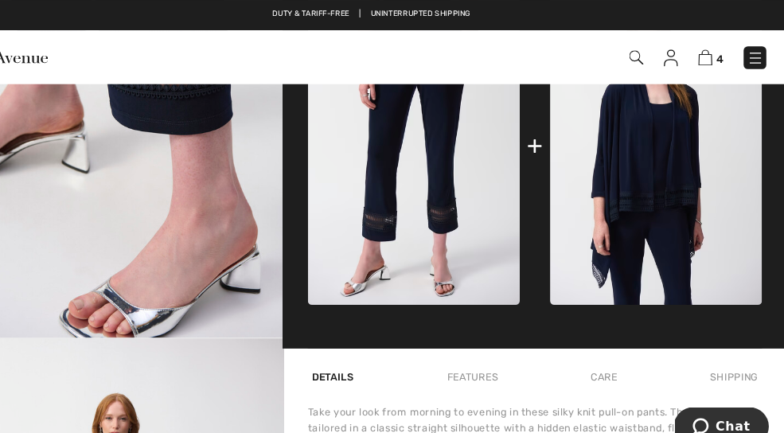
scroll to position [700, 0]
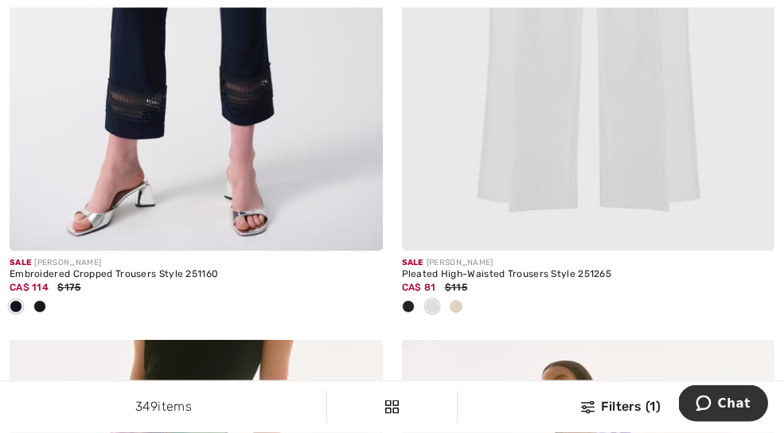
scroll to position [5106, 0]
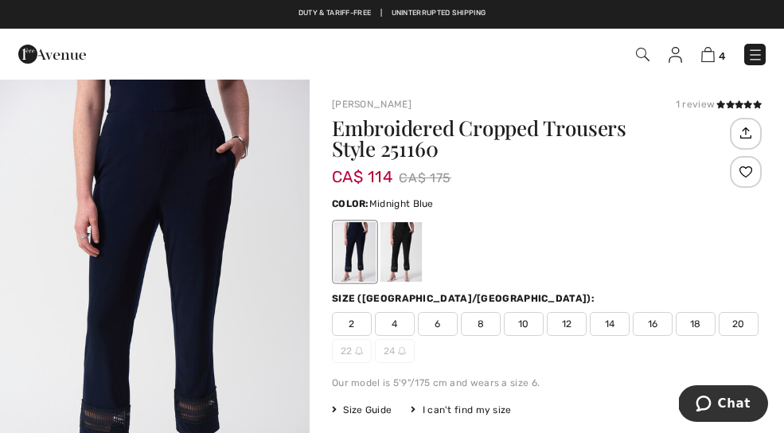
click at [571, 321] on span "12" at bounding box center [567, 324] width 40 height 24
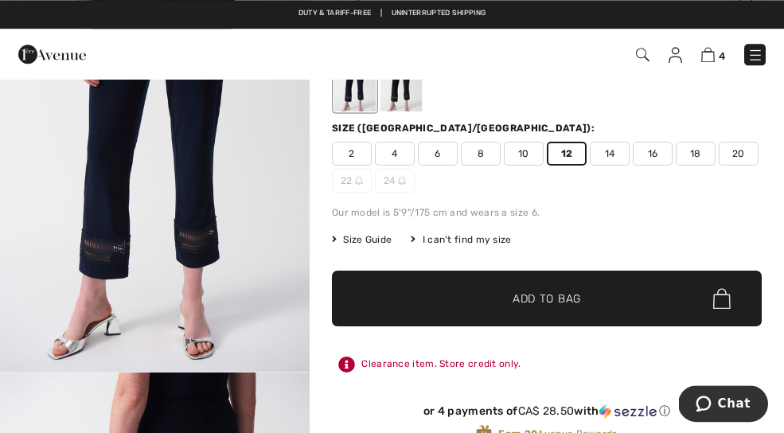
scroll to position [181, 0]
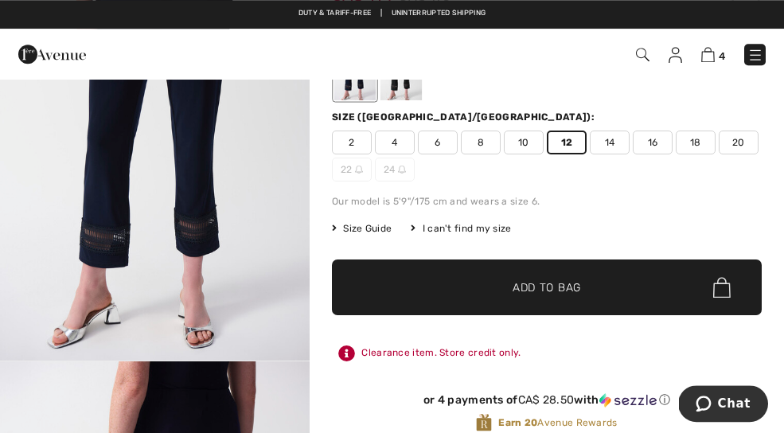
click at [631, 277] on span "✔ Added to Bag Add to Bag" at bounding box center [547, 287] width 430 height 56
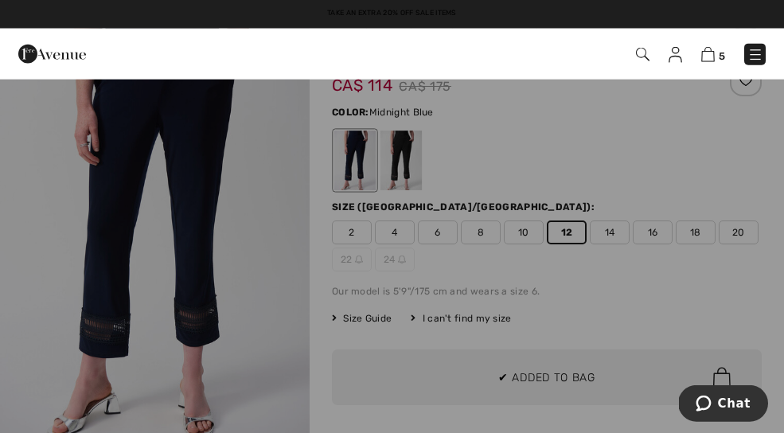
scroll to position [0, 0]
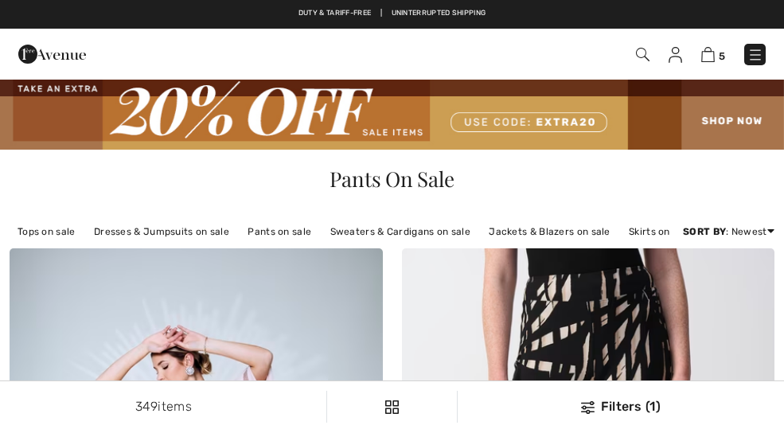
scroll to position [5154, 0]
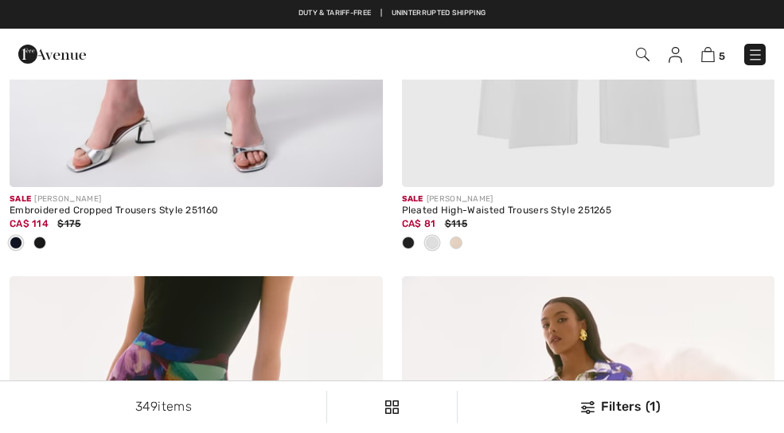
checkbox input "true"
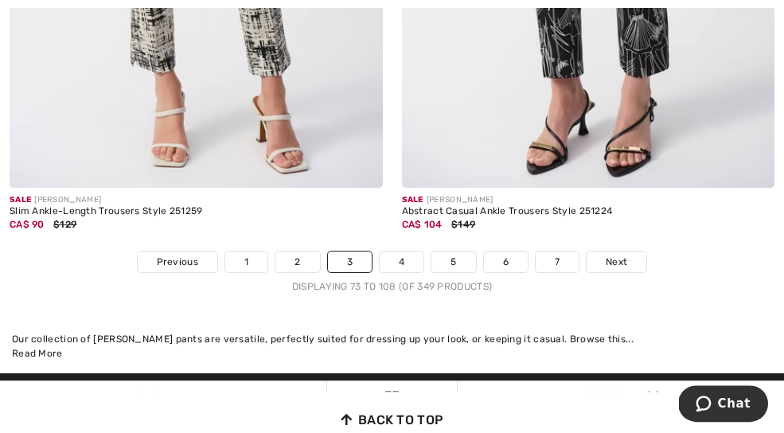
scroll to position [11697, 0]
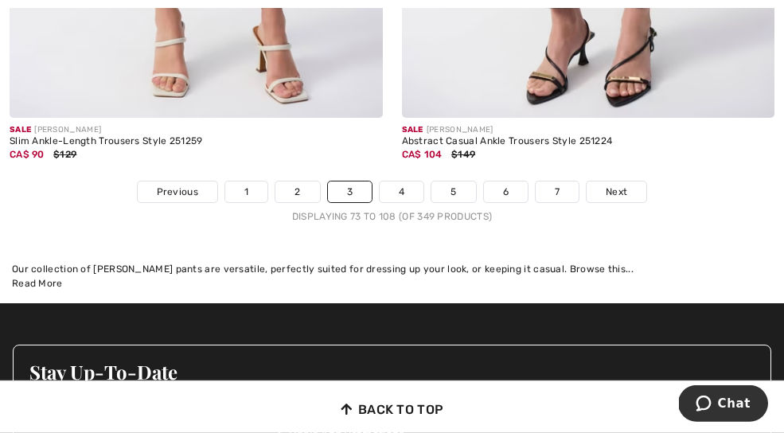
click at [630, 183] on link "Next" at bounding box center [617, 191] width 60 height 21
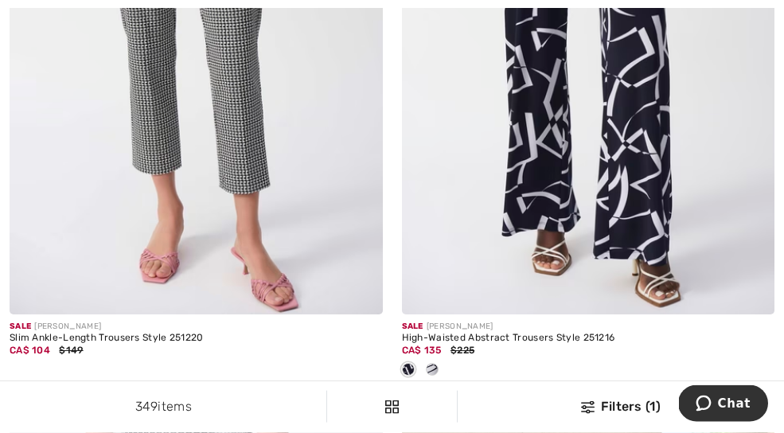
scroll to position [1116, 0]
click at [669, 201] on img at bounding box center [588, 34] width 373 height 559
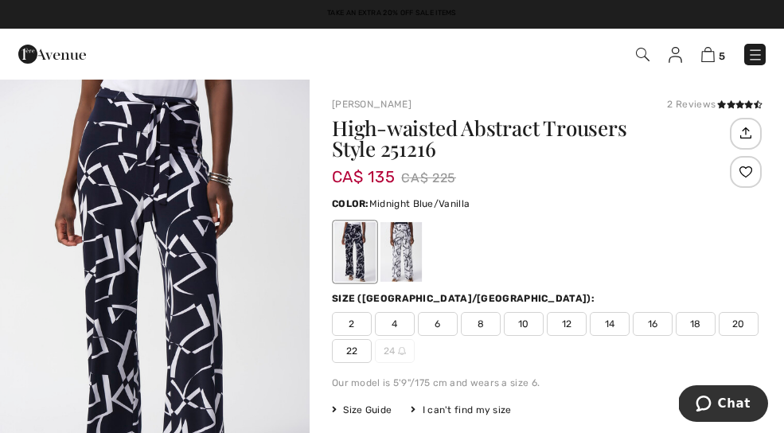
click at [579, 322] on span "12" at bounding box center [567, 324] width 40 height 24
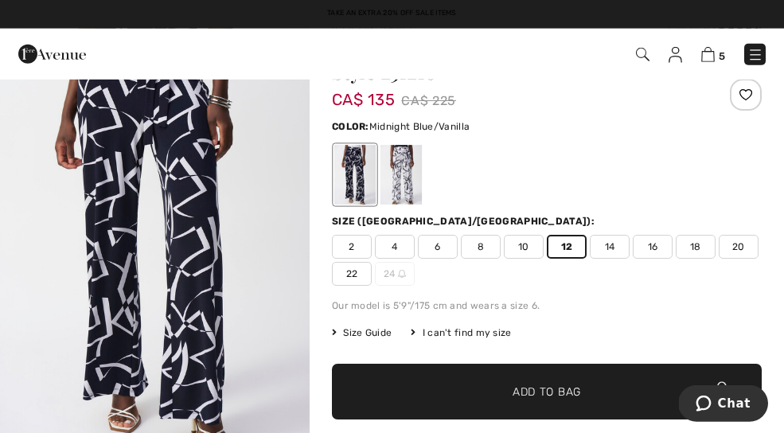
scroll to position [82, 0]
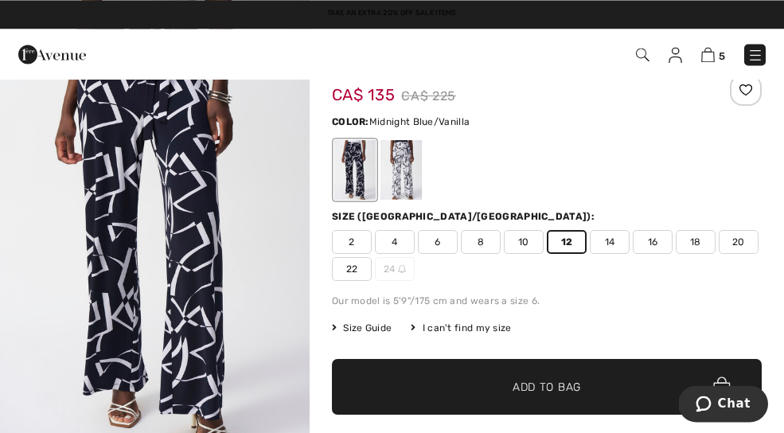
click at [574, 396] on span "✔ Added to Bag Add to Bag" at bounding box center [547, 387] width 430 height 56
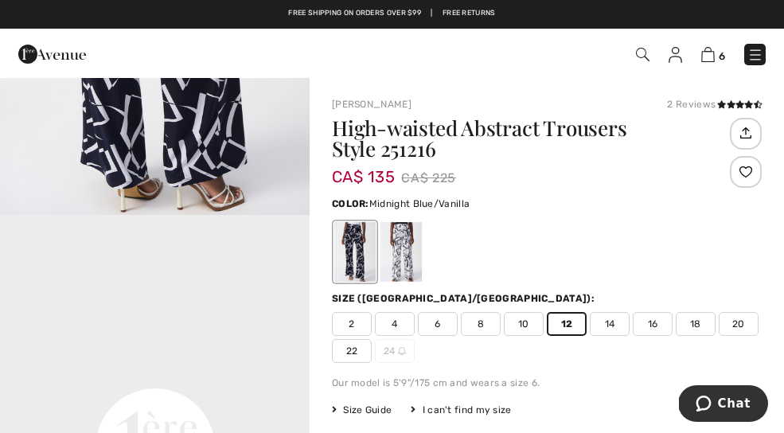
scroll to position [795, 0]
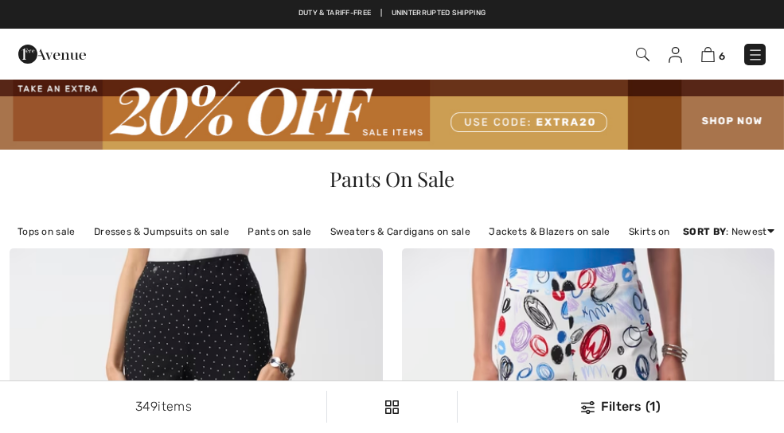
checkbox input "true"
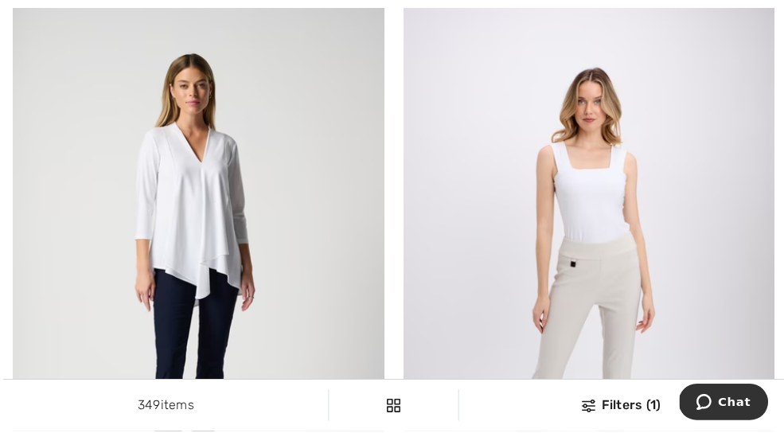
scroll to position [4829, 0]
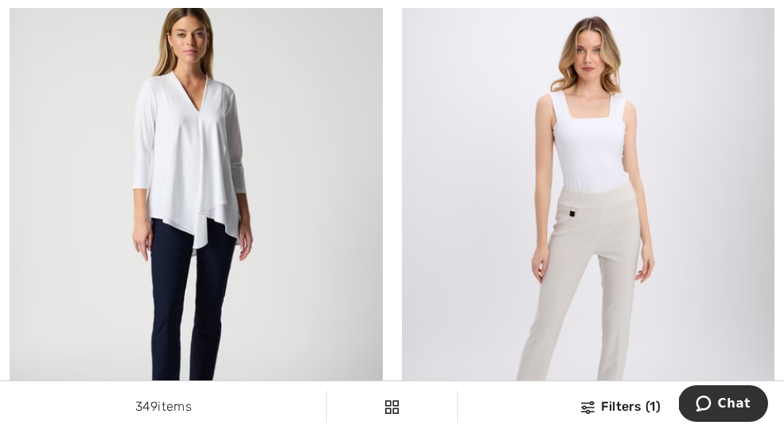
click at [154, 209] on img at bounding box center [196, 232] width 373 height 559
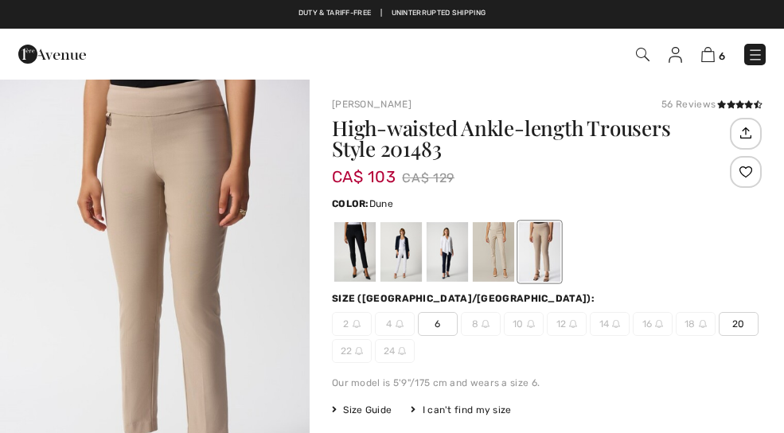
checkbox input "true"
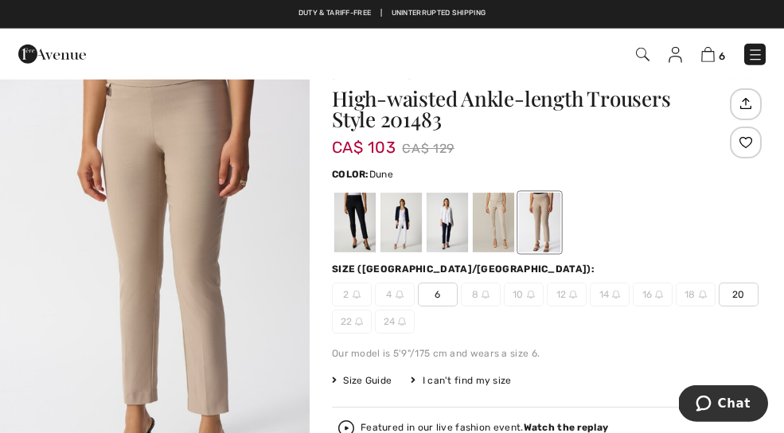
scroll to position [30, 0]
click at [438, 220] on div at bounding box center [447, 222] width 41 height 60
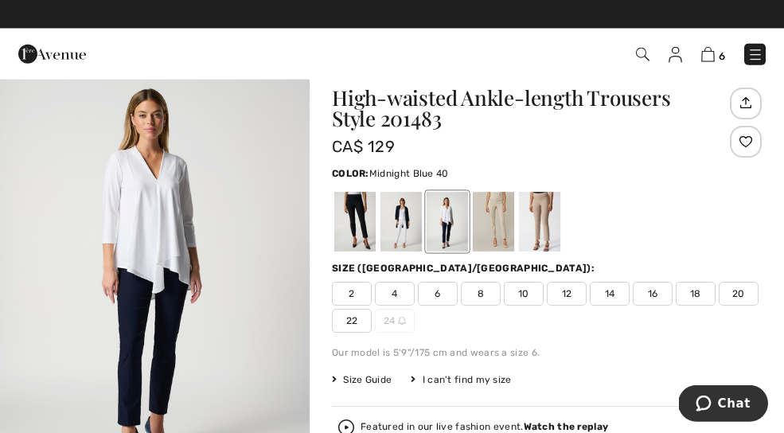
click at [370, 381] on span "Size Guide" at bounding box center [362, 379] width 60 height 14
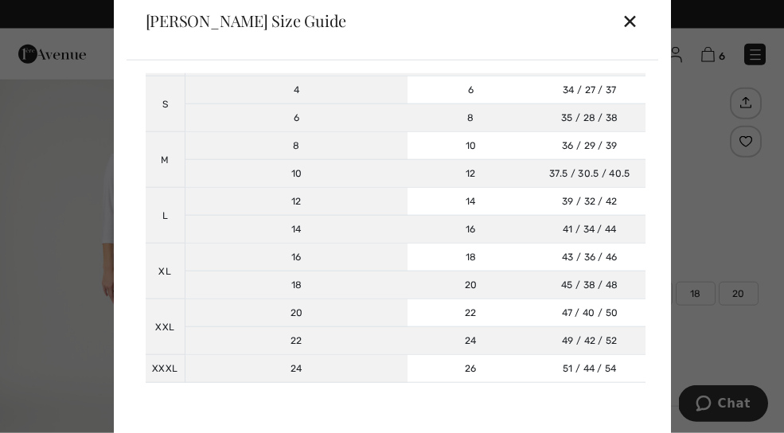
scroll to position [179, 0]
click at [632, 37] on div "✕" at bounding box center [630, 20] width 17 height 33
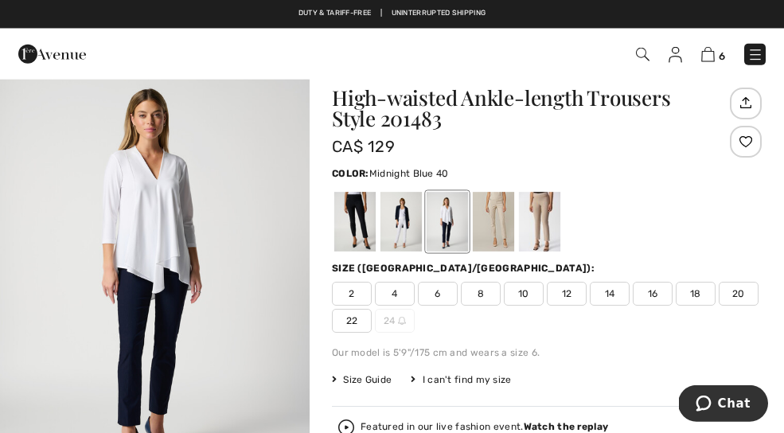
scroll to position [0, 0]
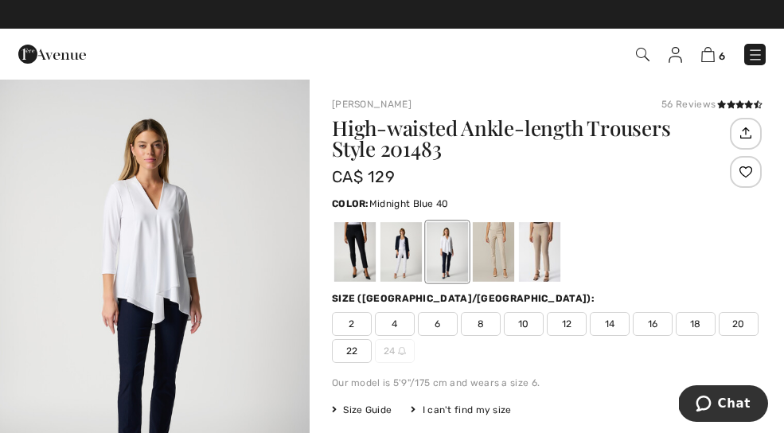
click at [352, 258] on div at bounding box center [354, 252] width 41 height 60
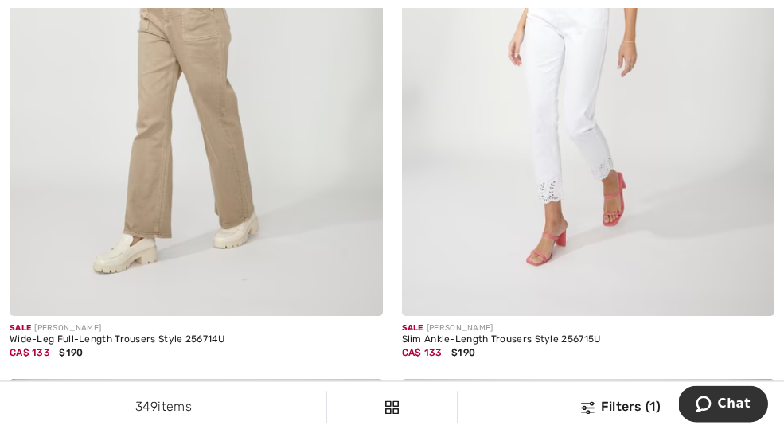
scroll to position [8389, 0]
